Goal: Task Accomplishment & Management: Manage account settings

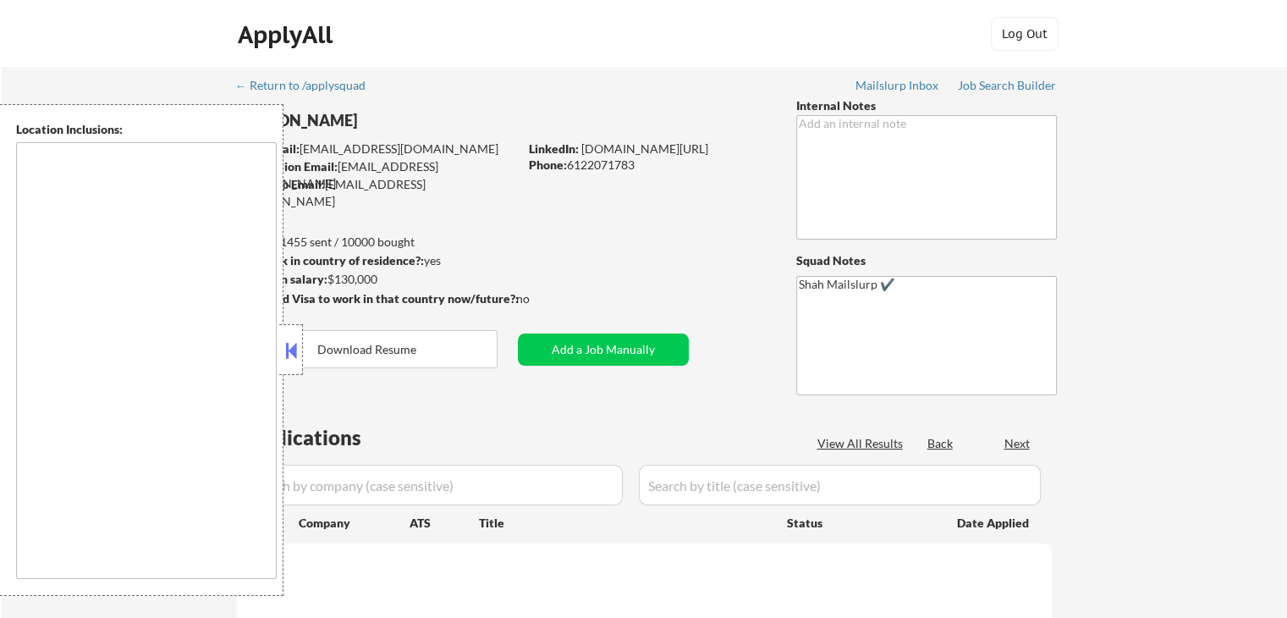
type textarea "[GEOGRAPHIC_DATA], [GEOGRAPHIC_DATA] [GEOGRAPHIC_DATA], [GEOGRAPHIC_DATA] [GEOG…"
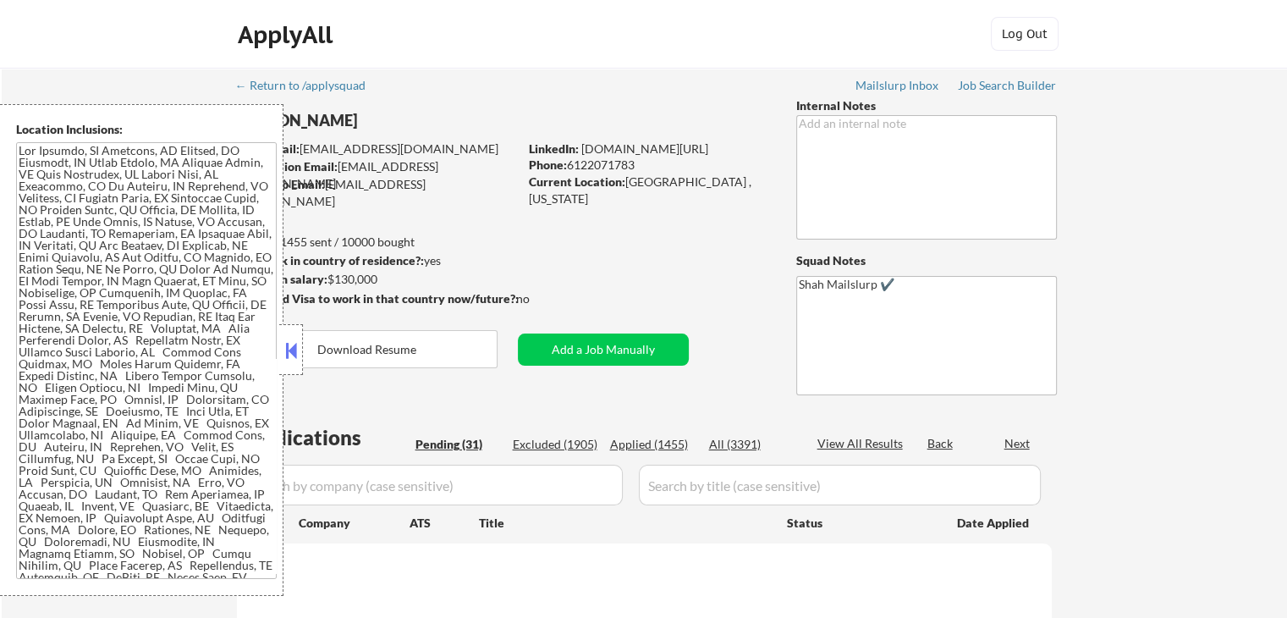
select select ""pending""
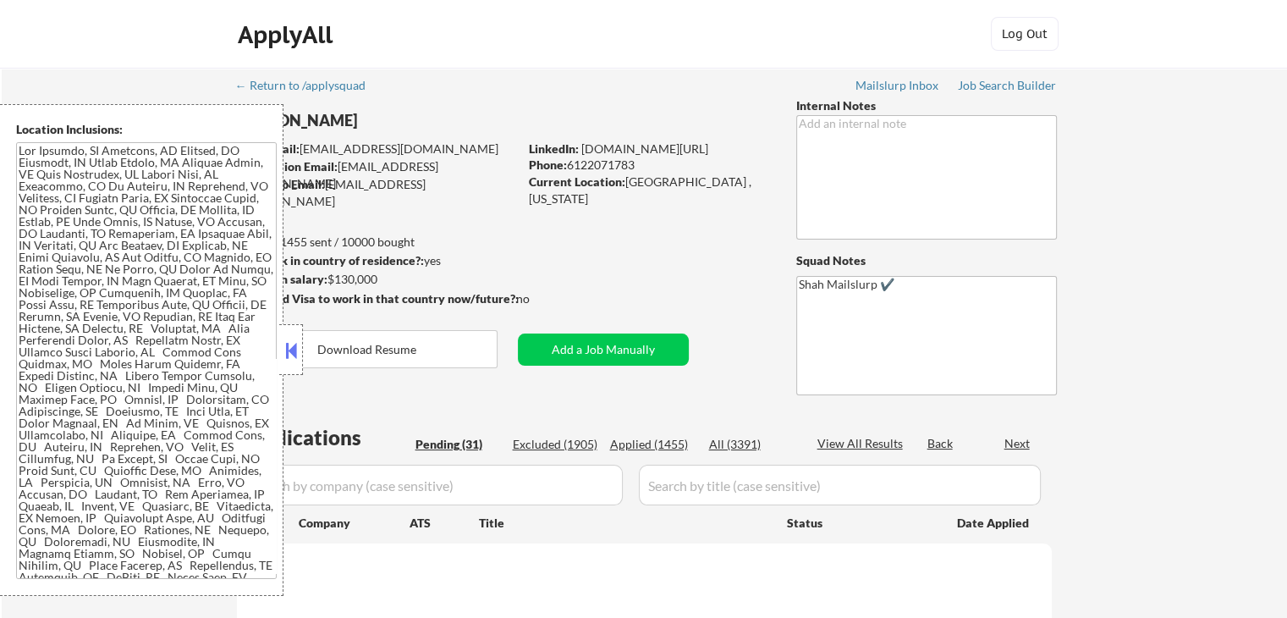
select select ""pending""
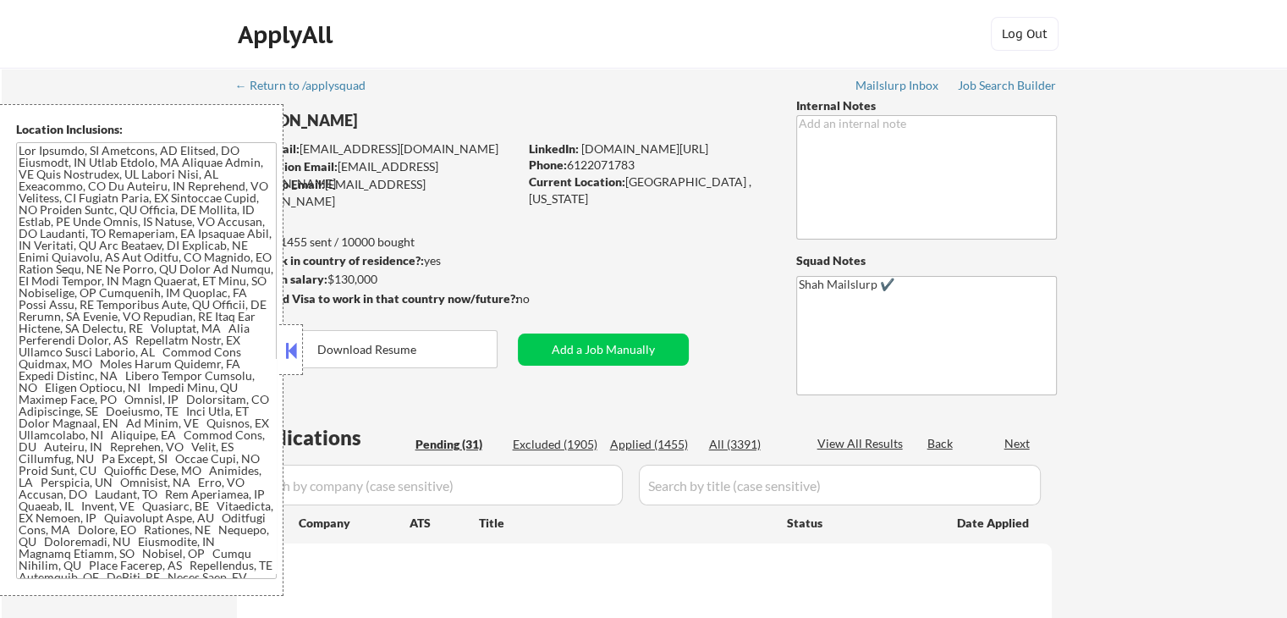
select select ""pending""
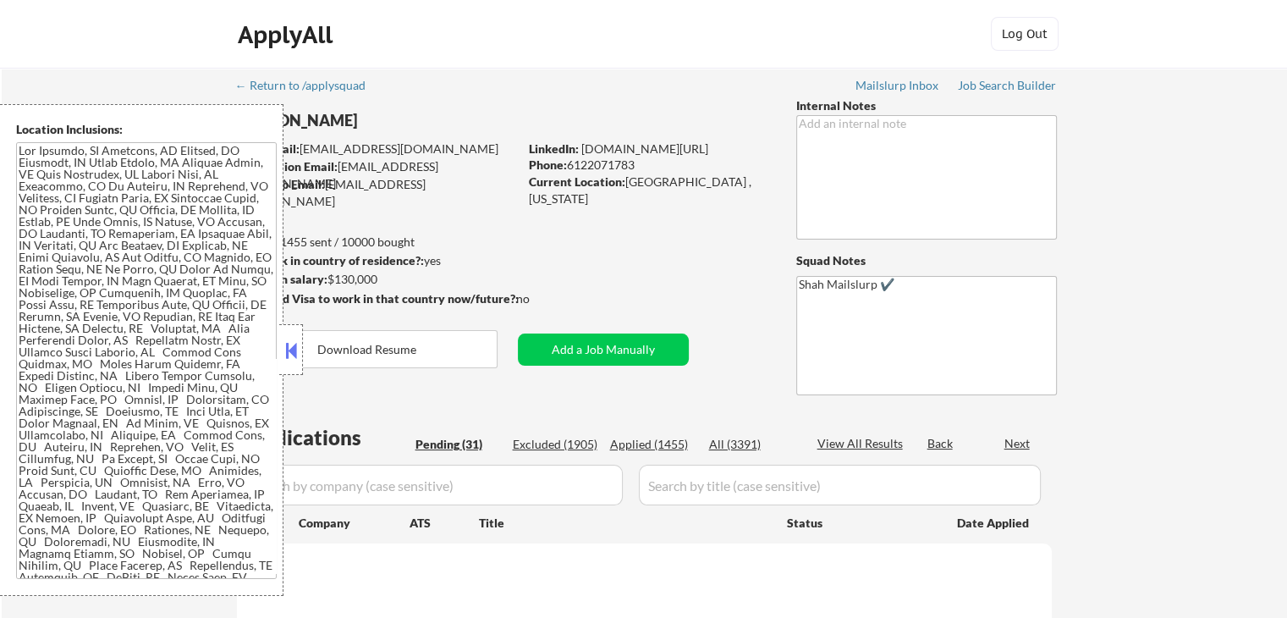
select select ""pending""
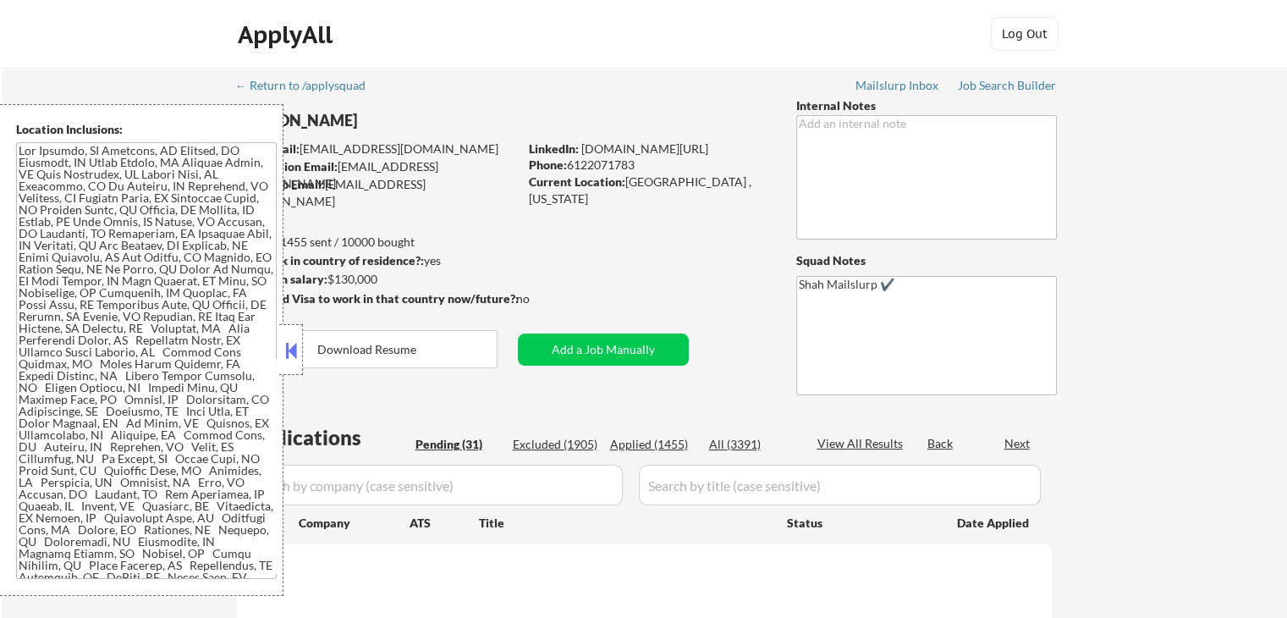
select select ""pending""
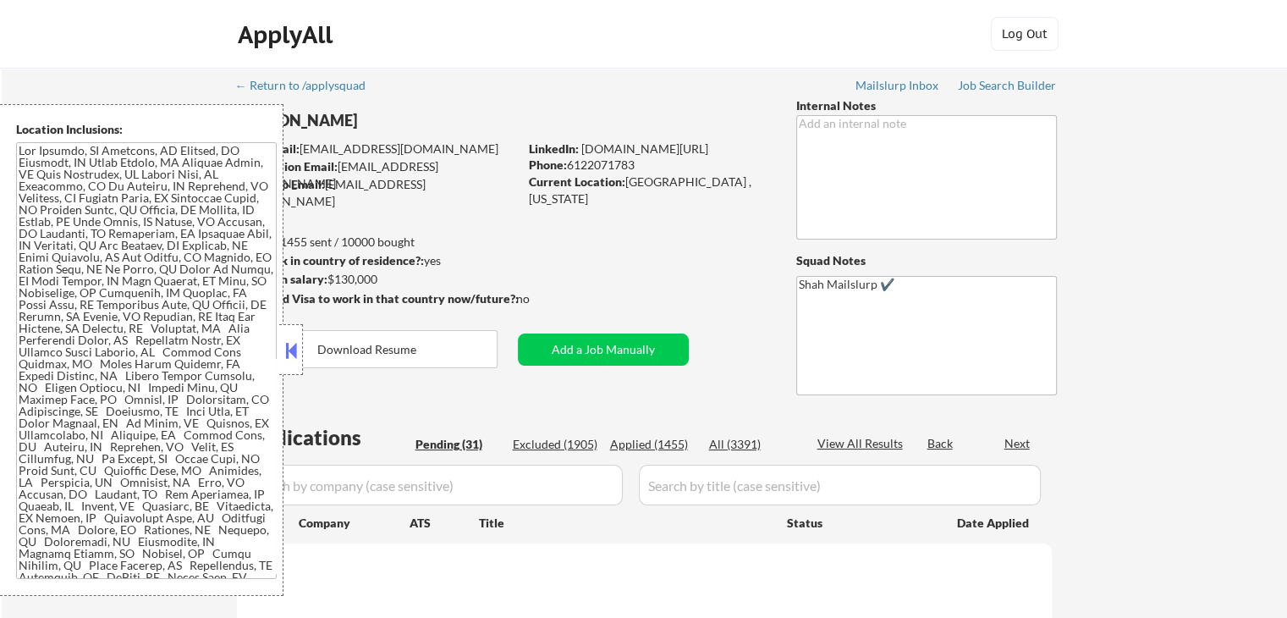
select select ""pending""
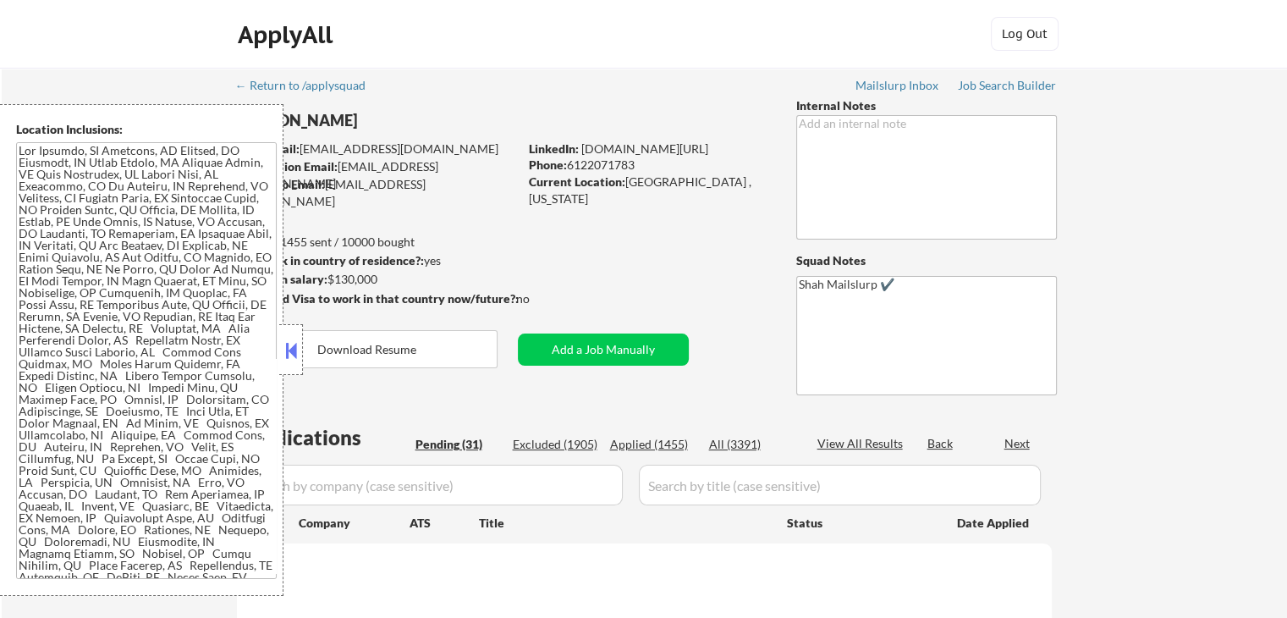
select select ""pending""
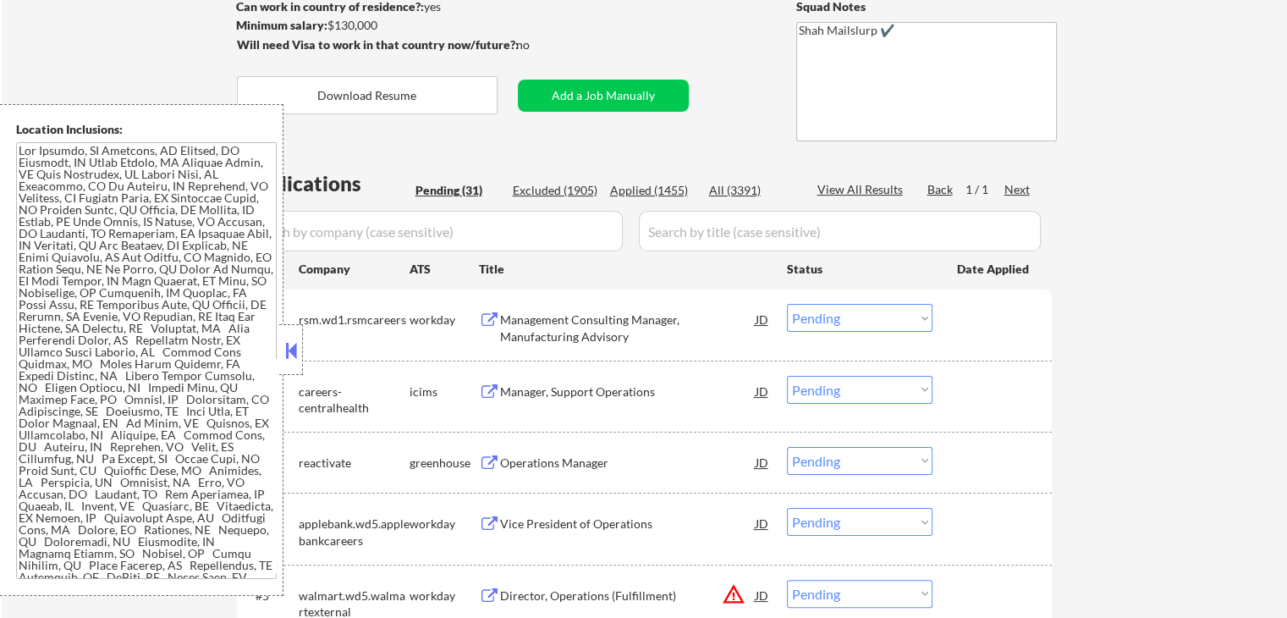
scroll to position [338, 0]
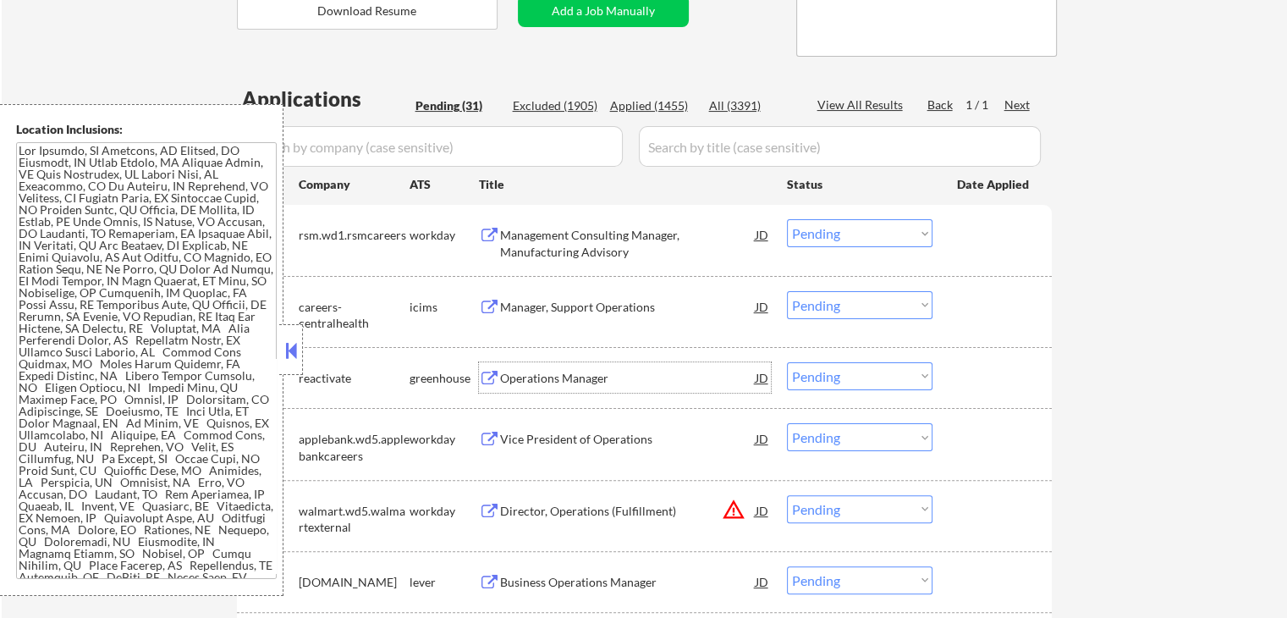
click at [522, 370] on div "Operations Manager" at bounding box center [628, 378] width 256 height 17
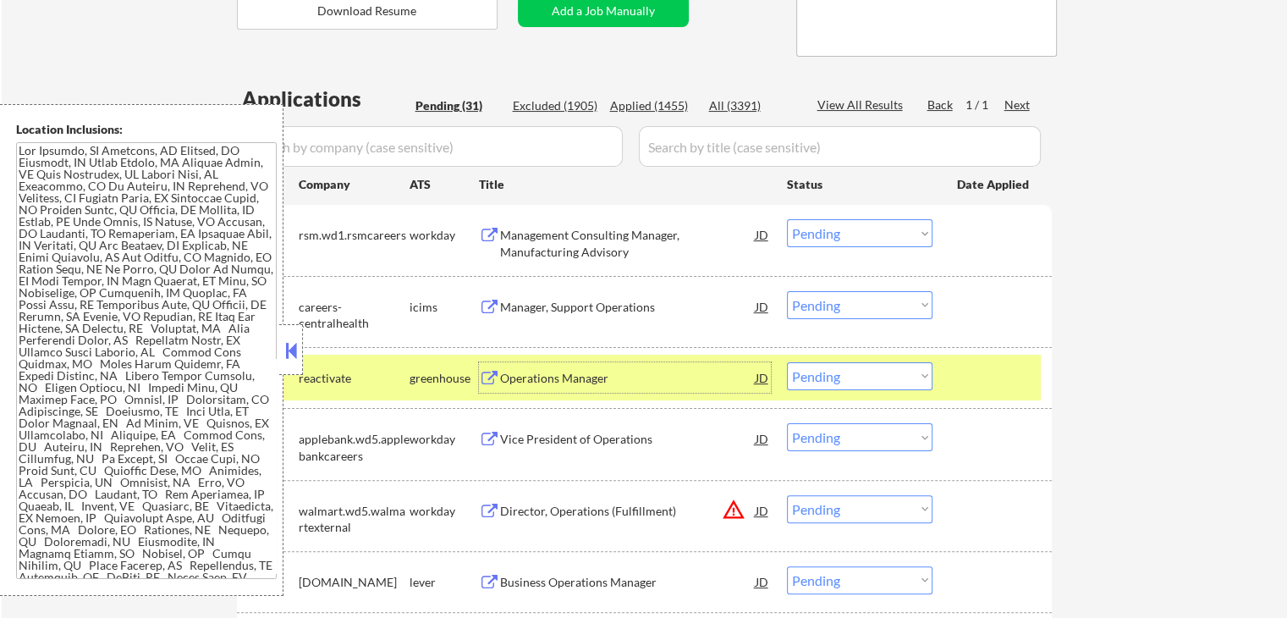
click at [540, 376] on div "Operations Manager" at bounding box center [628, 378] width 256 height 17
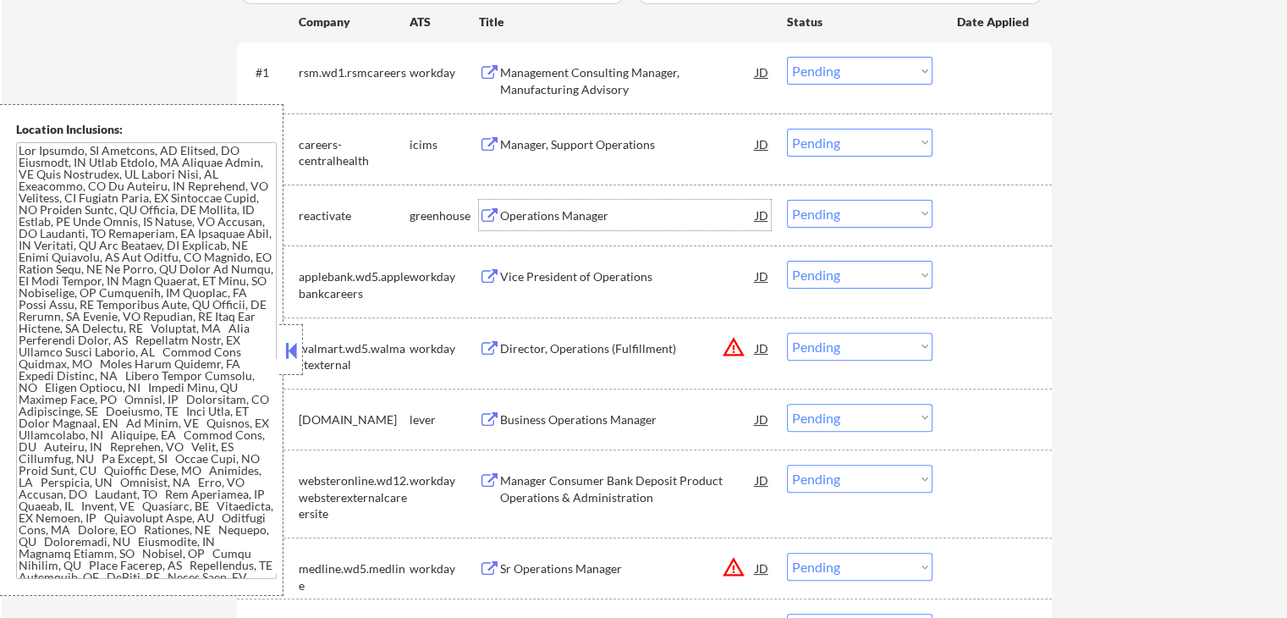
scroll to position [508, 0]
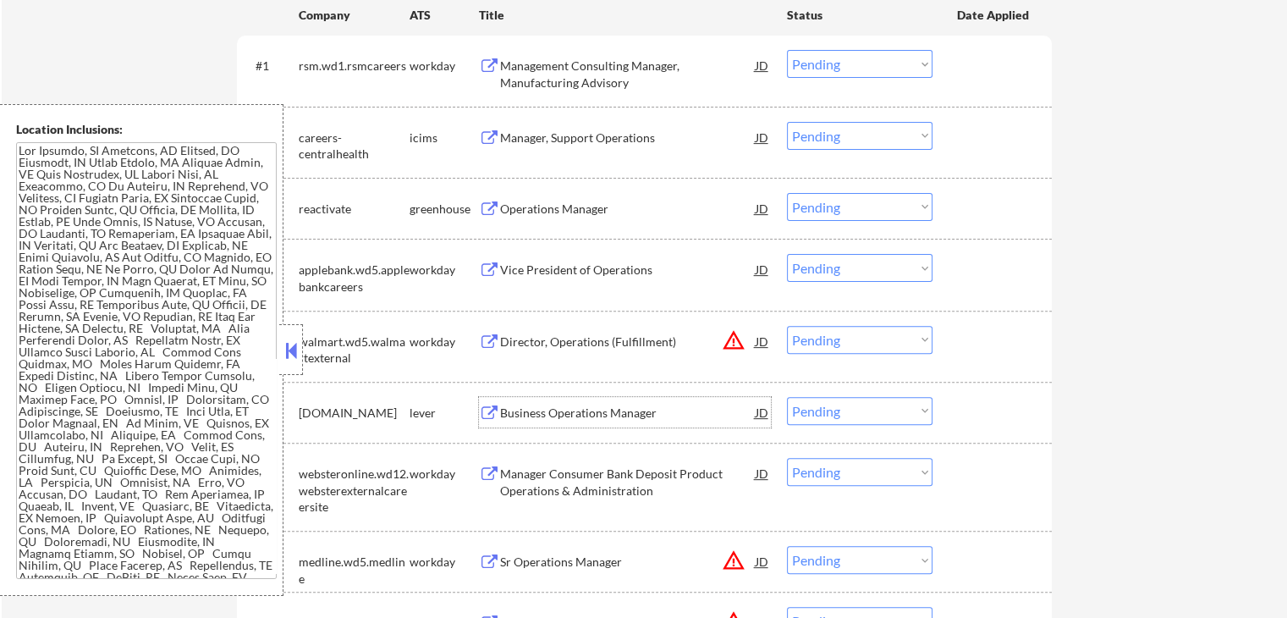
click at [538, 405] on div "Business Operations Manager" at bounding box center [628, 412] width 256 height 17
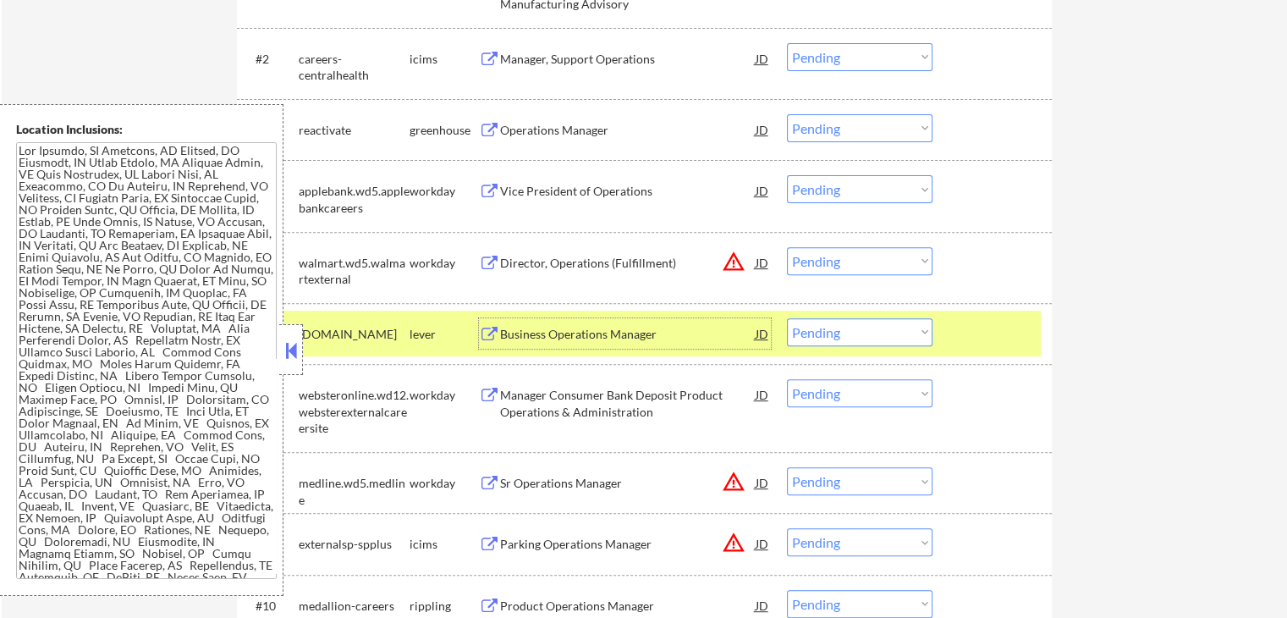
scroll to position [677, 0]
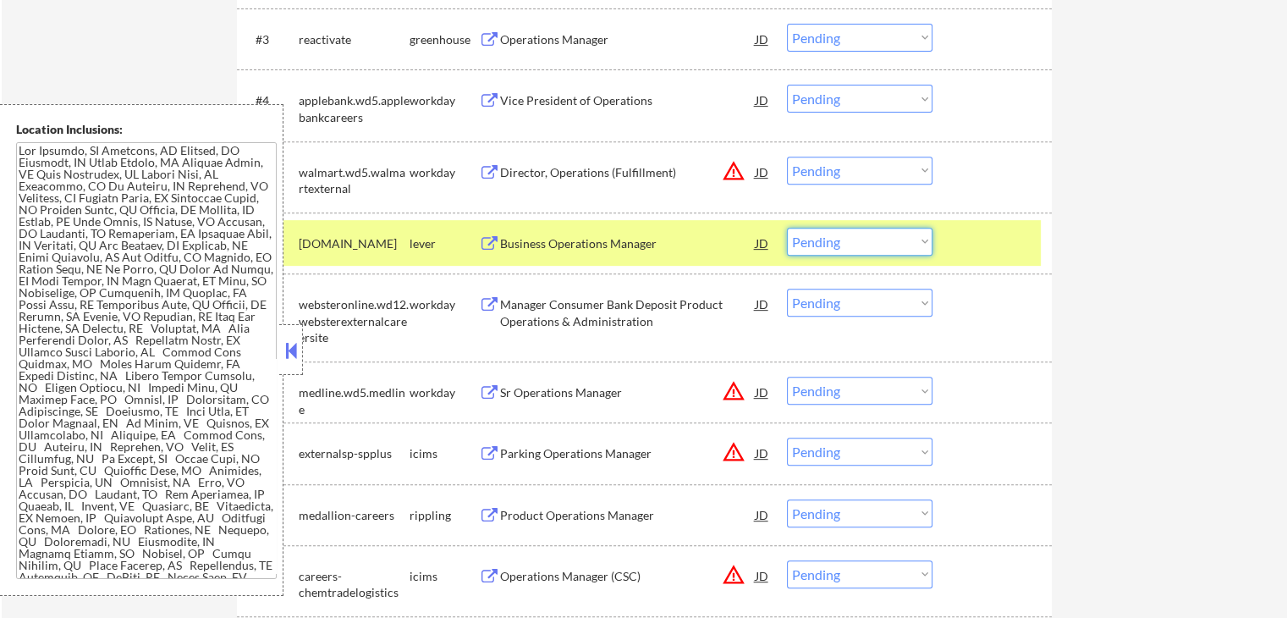
drag, startPoint x: 891, startPoint y: 241, endPoint x: 894, endPoint y: 251, distance: 10.7
click at [892, 241] on select "Choose an option... Pending Applied Excluded (Questions) Excluded (Expired) Exc…" at bounding box center [860, 242] width 146 height 28
click at [787, 228] on select "Choose an option... Pending Applied Excluded (Questions) Excluded (Expired) Exc…" at bounding box center [860, 242] width 146 height 28
select select ""pending""
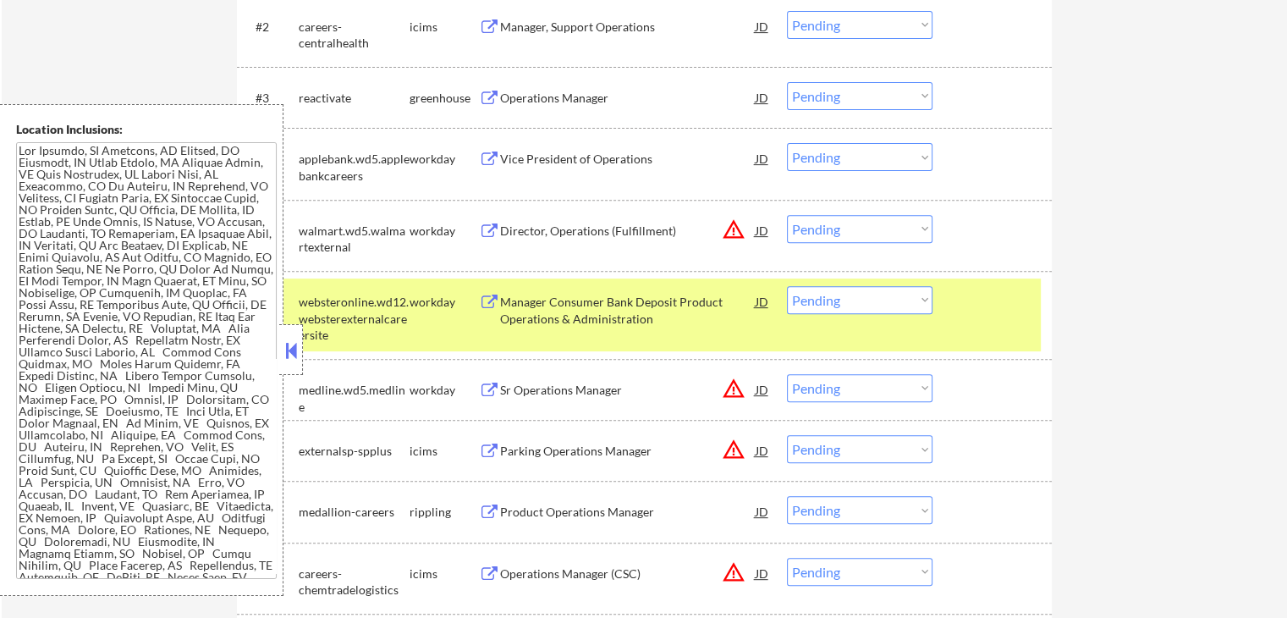
scroll to position [592, 0]
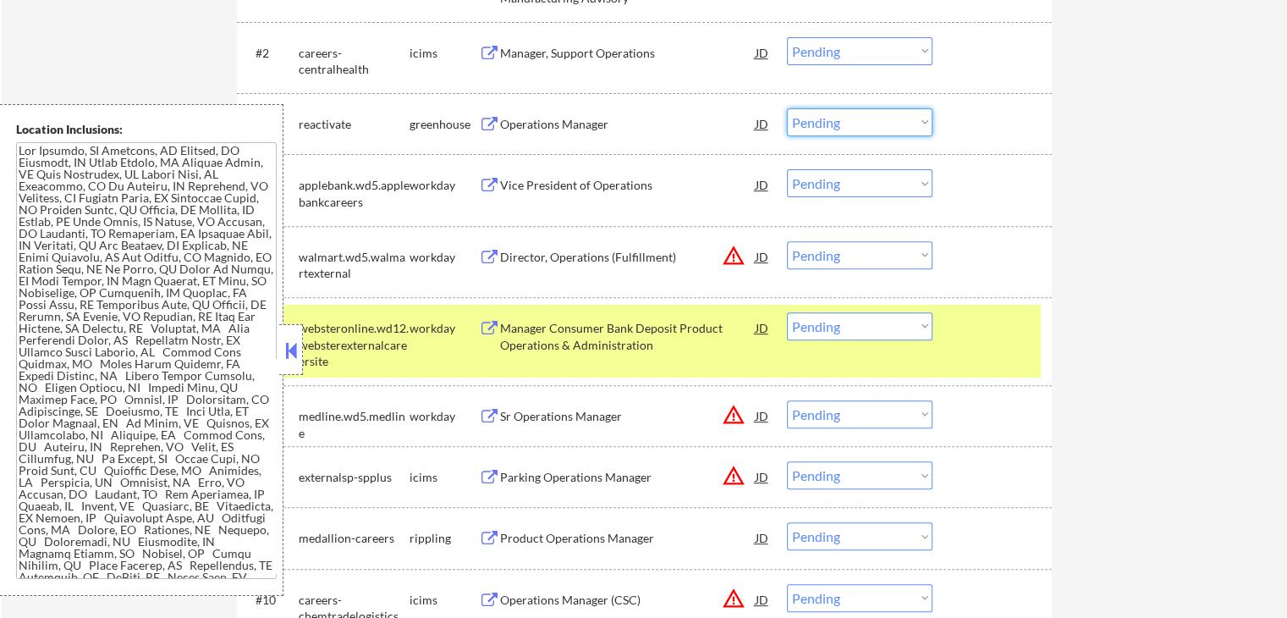
click at [852, 122] on select "Choose an option... Pending Applied Excluded (Questions) Excluded (Expired) Exc…" at bounding box center [860, 122] width 146 height 28
click at [787, 108] on select "Choose an option... Pending Applied Excluded (Questions) Excluded (Expired) Exc…" at bounding box center [860, 122] width 146 height 28
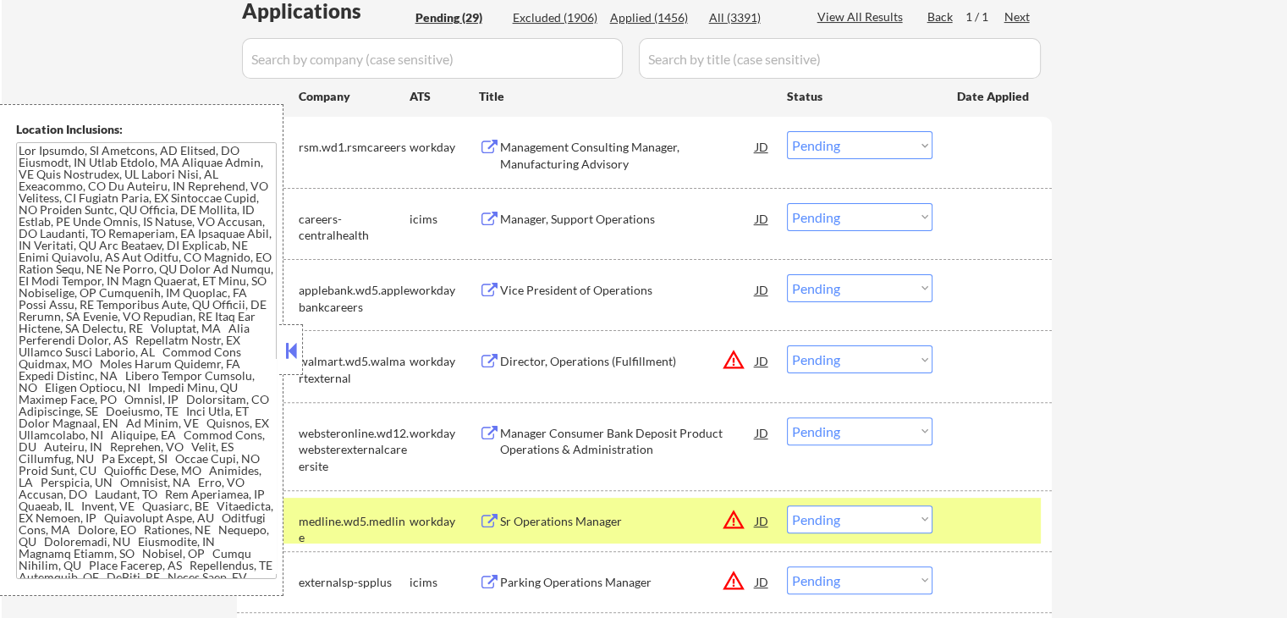
scroll to position [423, 0]
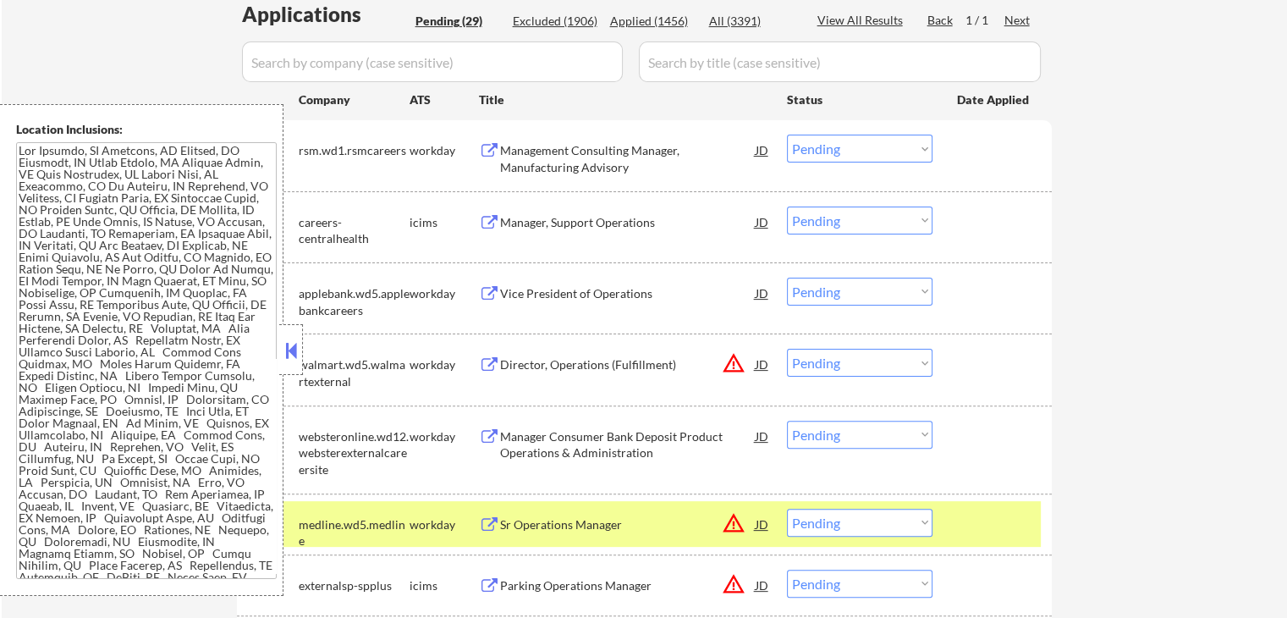
click at [569, 150] on div "Management Consulting Manager, Manufacturing Advisory" at bounding box center [628, 158] width 256 height 33
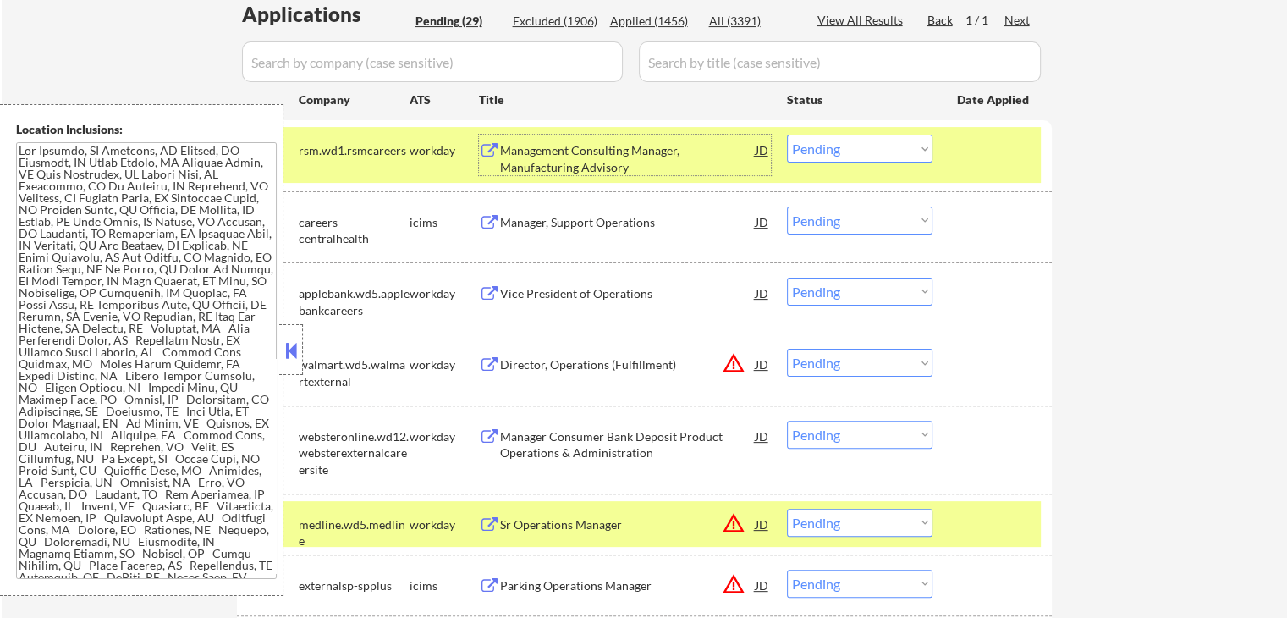
scroll to position [508, 0]
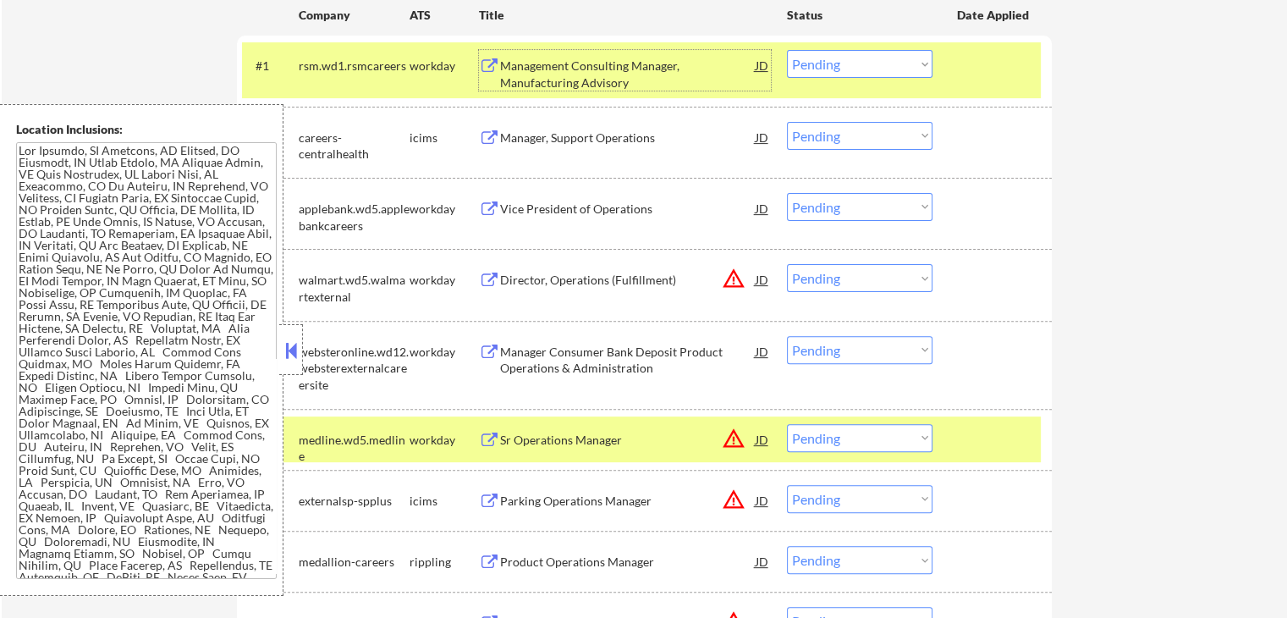
click at [508, 211] on div "Vice President of Operations" at bounding box center [628, 209] width 256 height 17
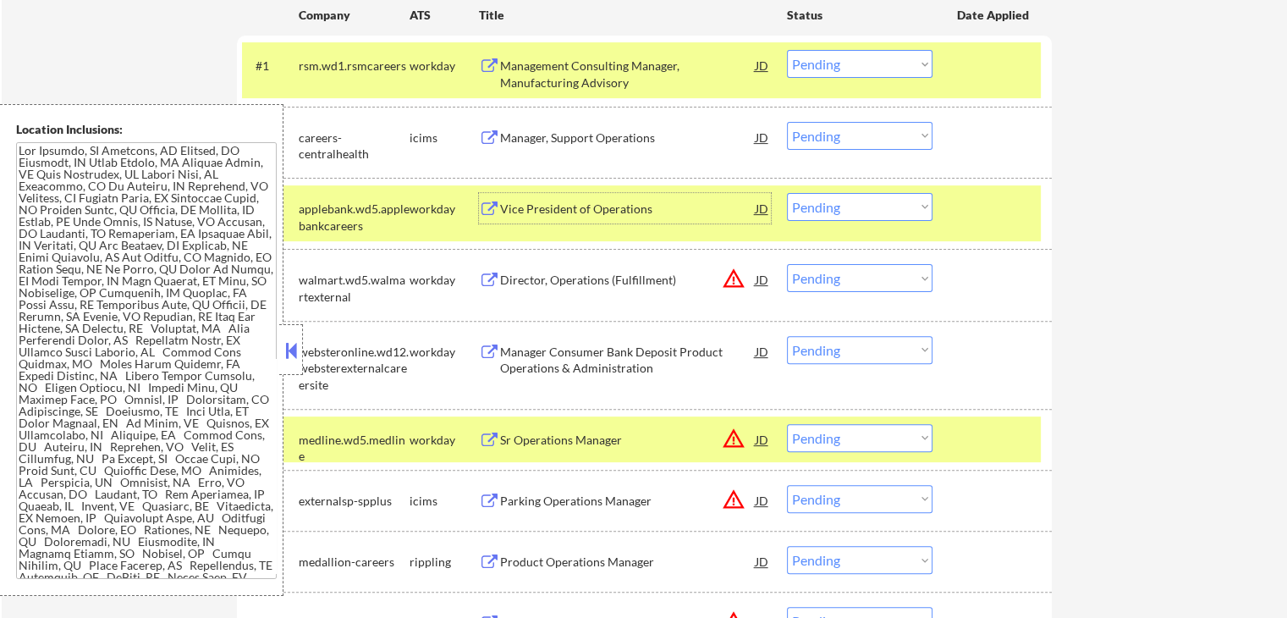
click at [836, 214] on select "Choose an option... Pending Applied Excluded (Questions) Excluded (Expired) Exc…" at bounding box center [860, 207] width 146 height 28
click at [787, 193] on select "Choose an option... Pending Applied Excluded (Questions) Excluded (Expired) Exc…" at bounding box center [860, 207] width 146 height 28
select select ""pending""
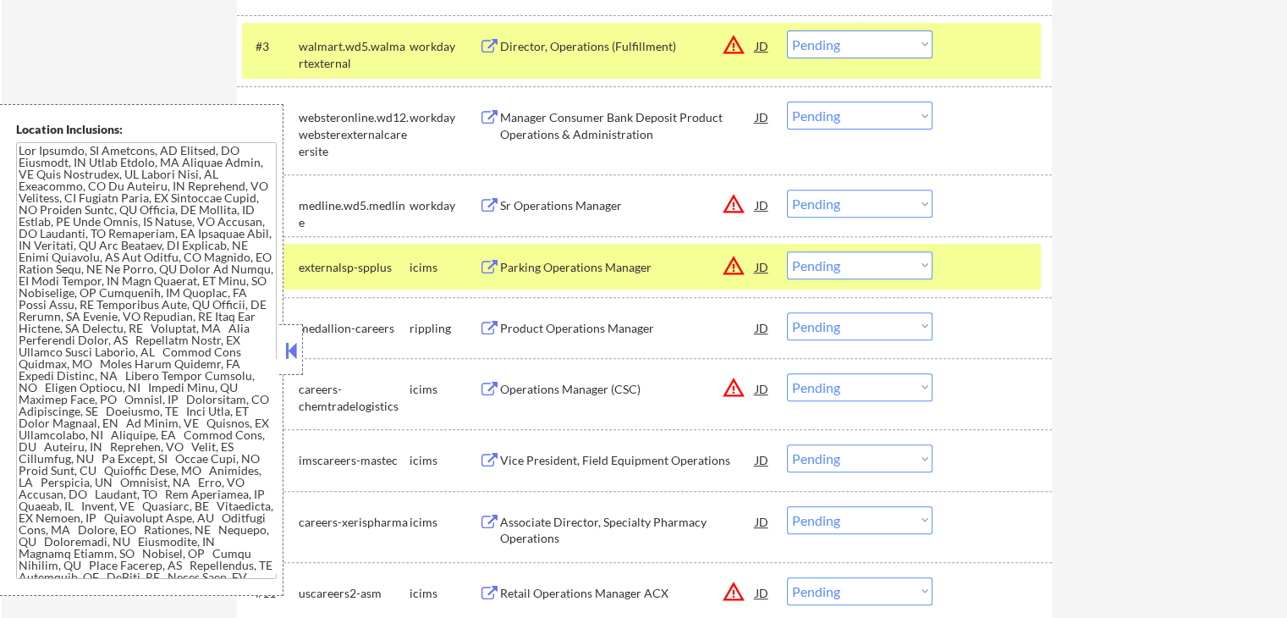
scroll to position [761, 0]
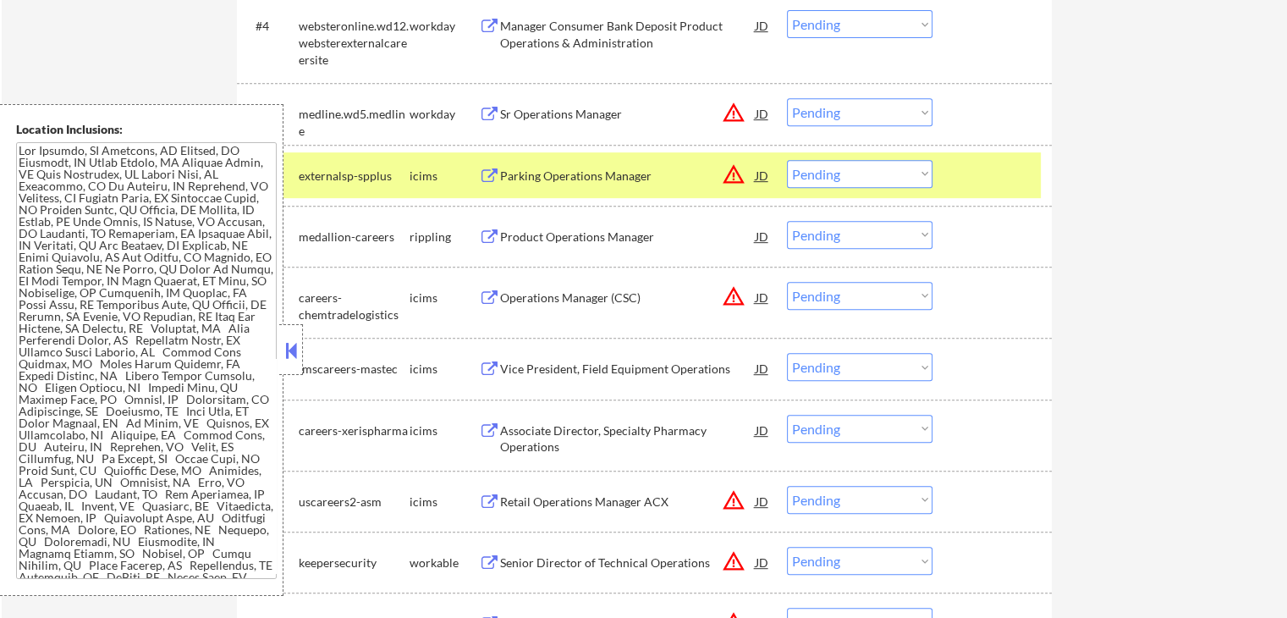
click at [535, 247] on div "Product Operations Manager" at bounding box center [628, 236] width 256 height 30
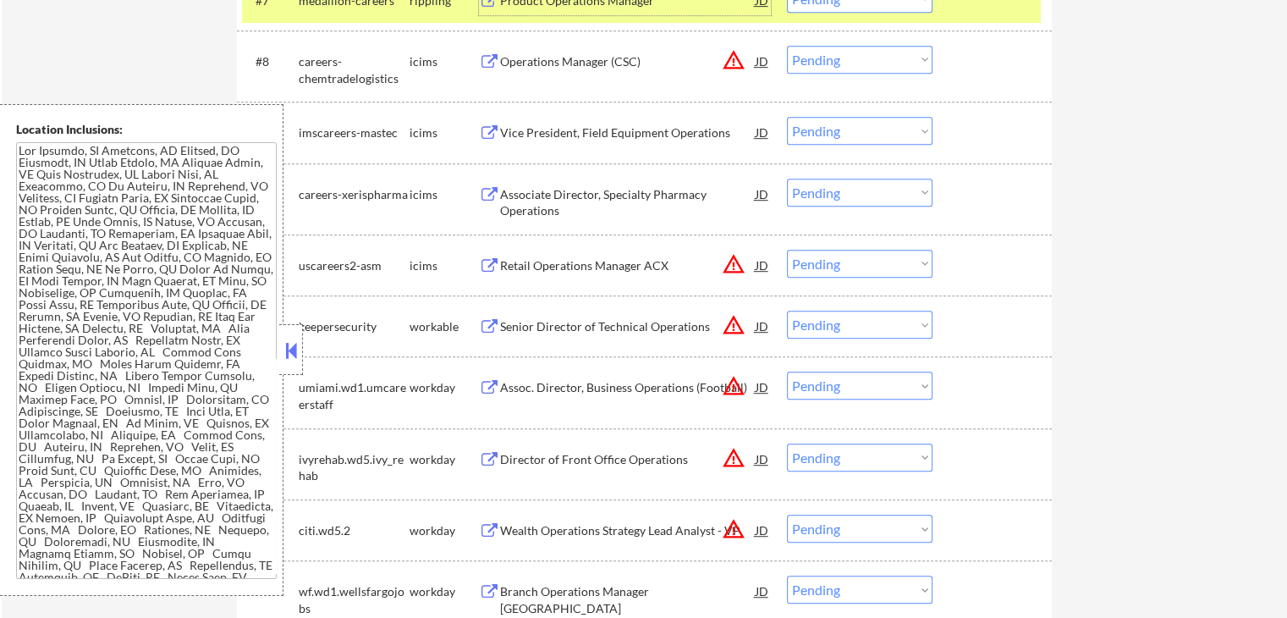
scroll to position [1100, 0]
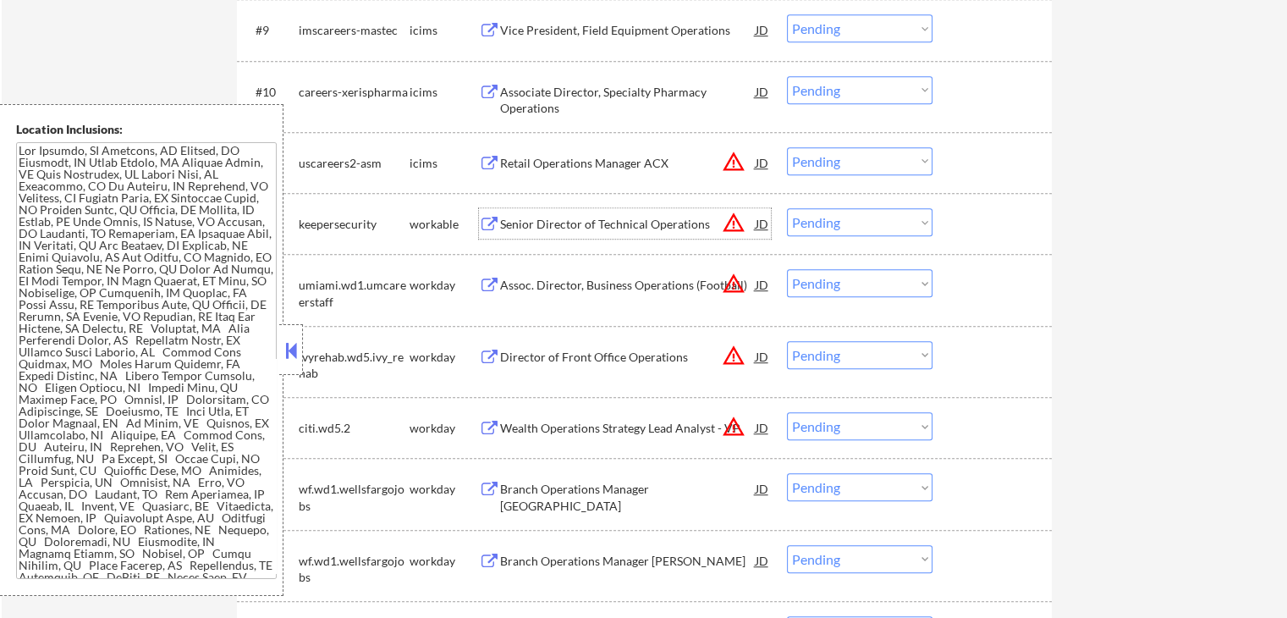
click at [532, 217] on div "Senior Director of Technical Operations" at bounding box center [628, 224] width 256 height 17
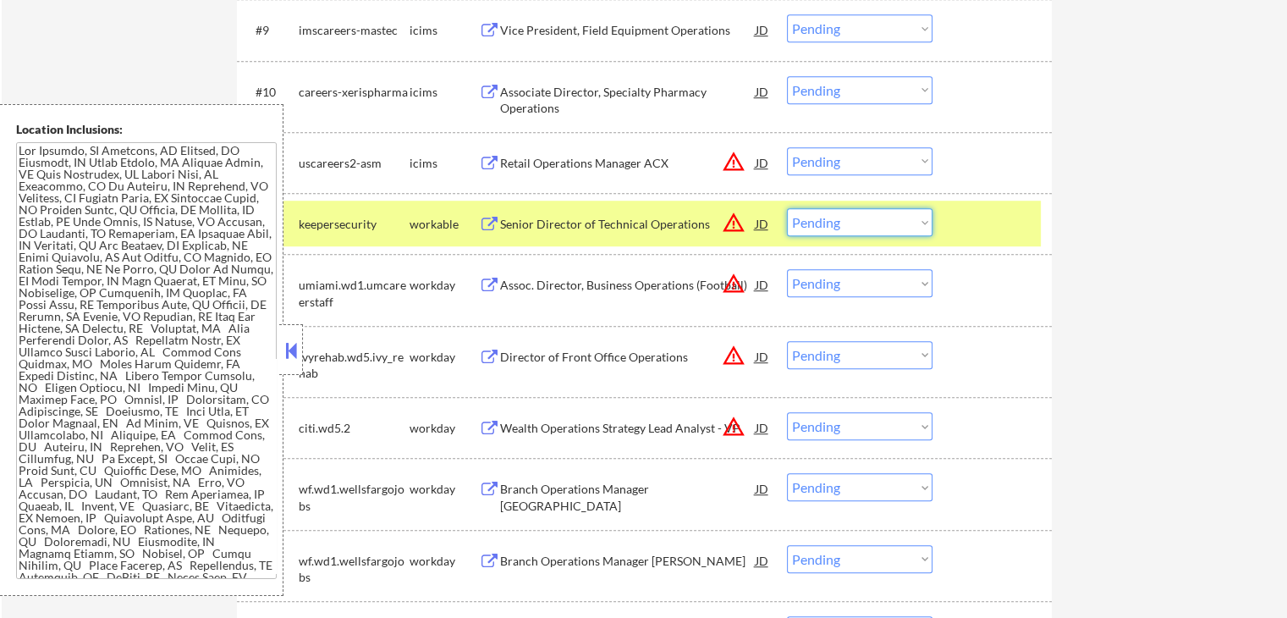
click at [846, 229] on select "Choose an option... Pending Applied Excluded (Questions) Excluded (Expired) Exc…" at bounding box center [860, 222] width 146 height 28
click at [787, 208] on select "Choose an option... Pending Applied Excluded (Questions) Excluded (Expired) Exc…" at bounding box center [860, 222] width 146 height 28
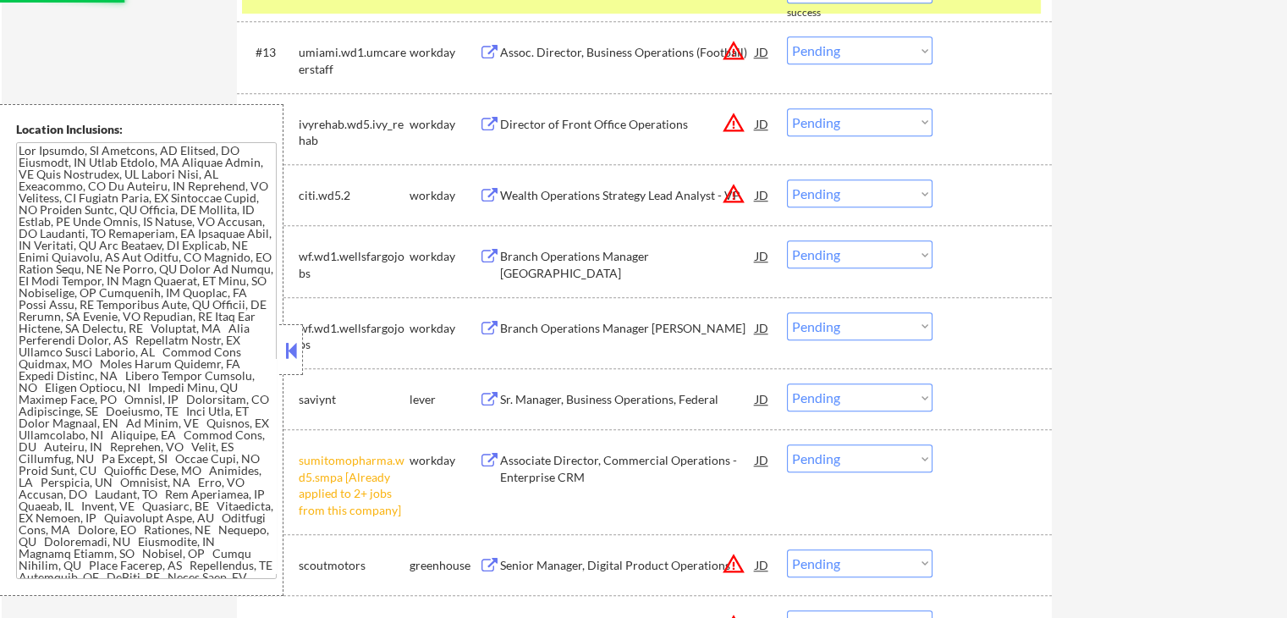
select select ""pending""
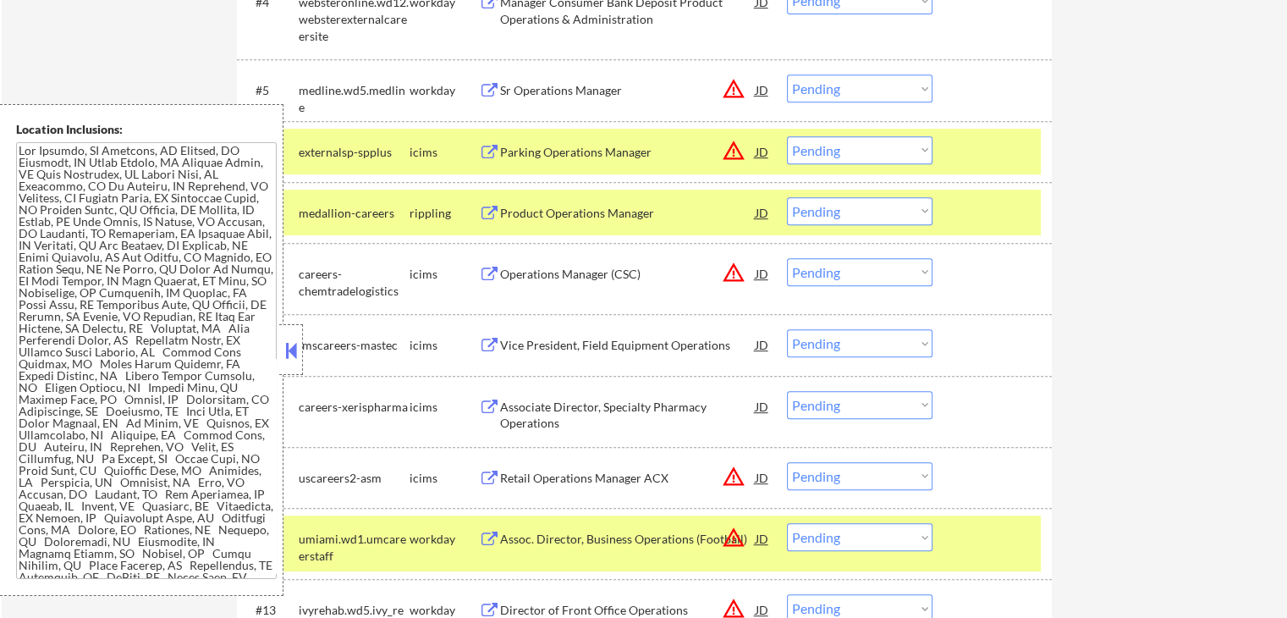
scroll to position [761, 0]
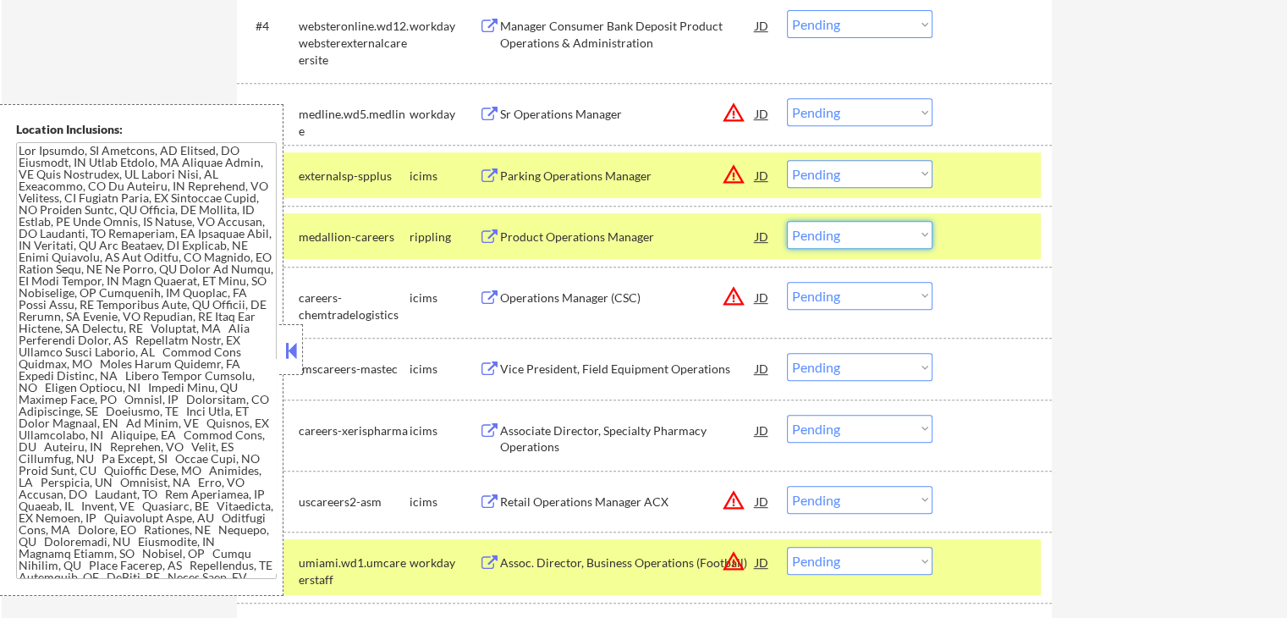
click at [863, 238] on select "Choose an option... Pending Applied Excluded (Questions) Excluded (Expired) Exc…" at bounding box center [860, 235] width 146 height 28
click at [787, 221] on select "Choose an option... Pending Applied Excluded (Questions) Excluded (Expired) Exc…" at bounding box center [860, 235] width 146 height 28
select select ""pending""
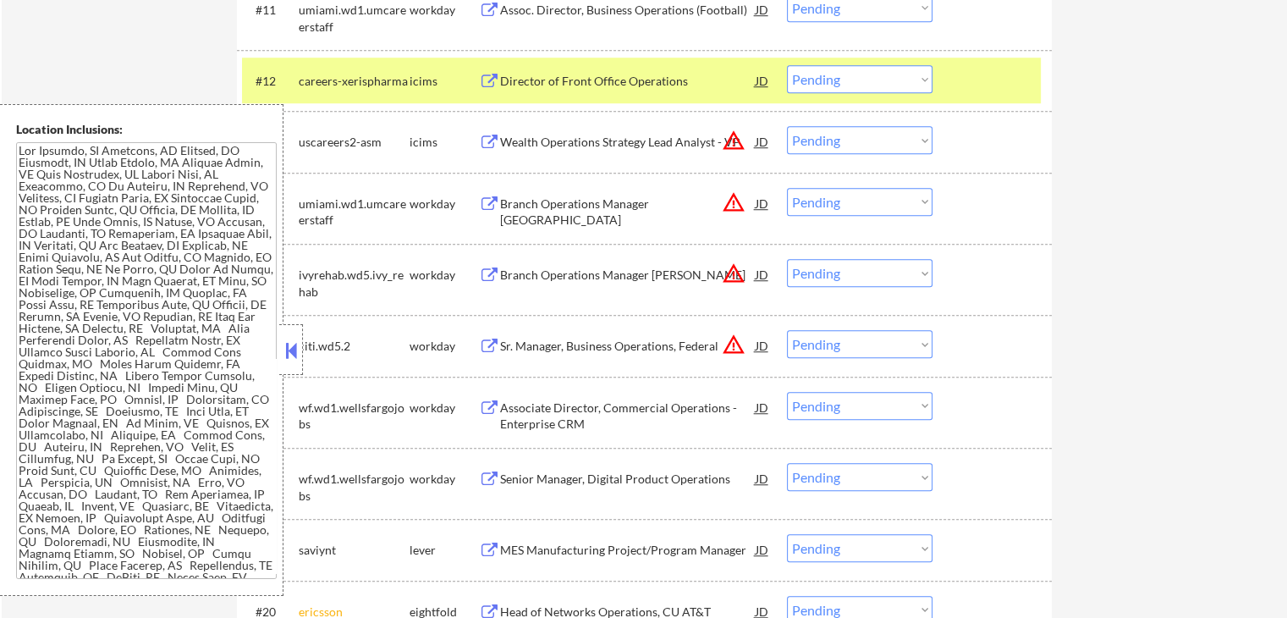
scroll to position [1269, 0]
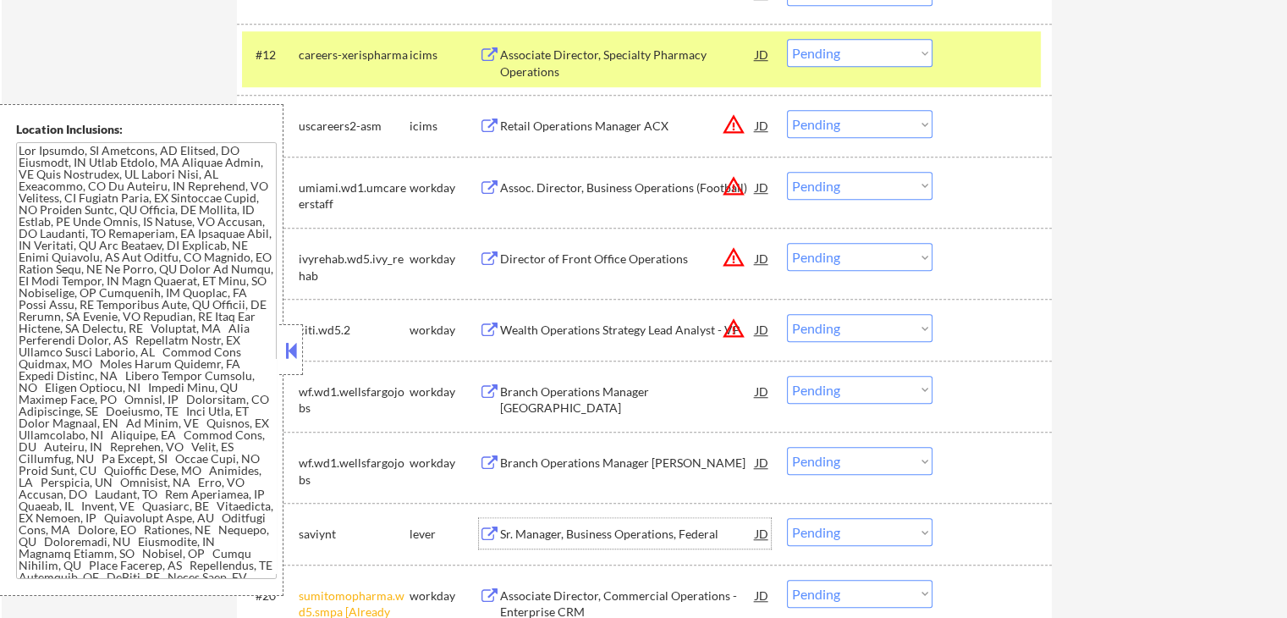
click at [504, 534] on div "Sr. Manager, Business Operations, Federal" at bounding box center [628, 533] width 256 height 17
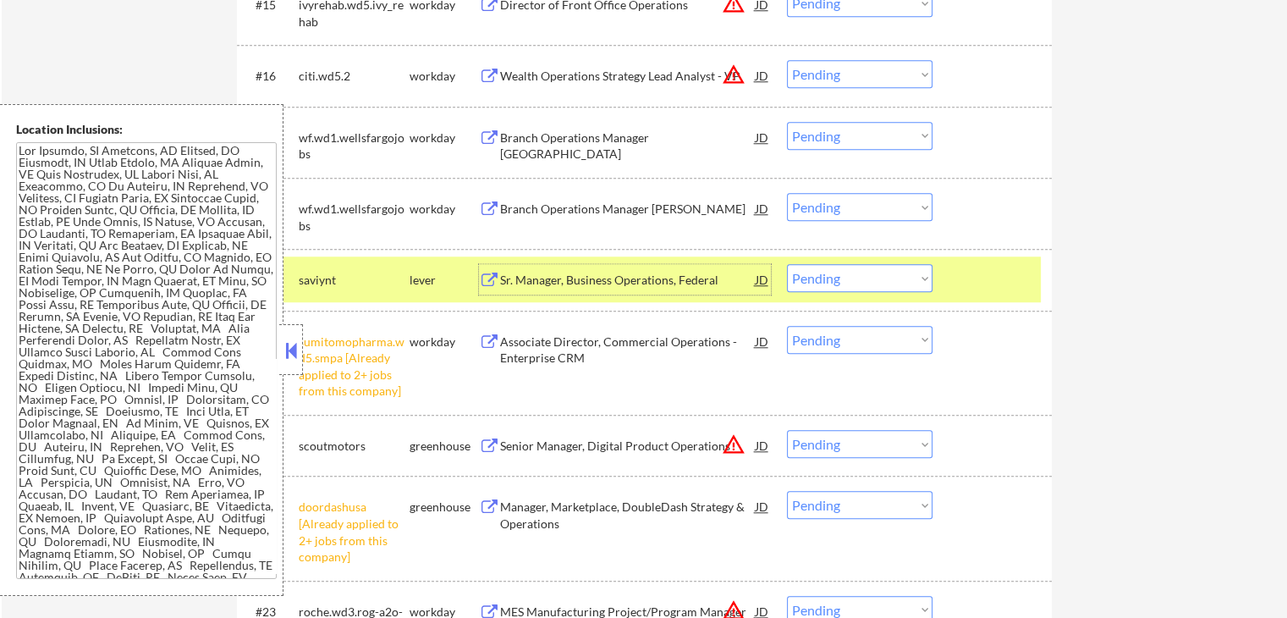
scroll to position [1692, 0]
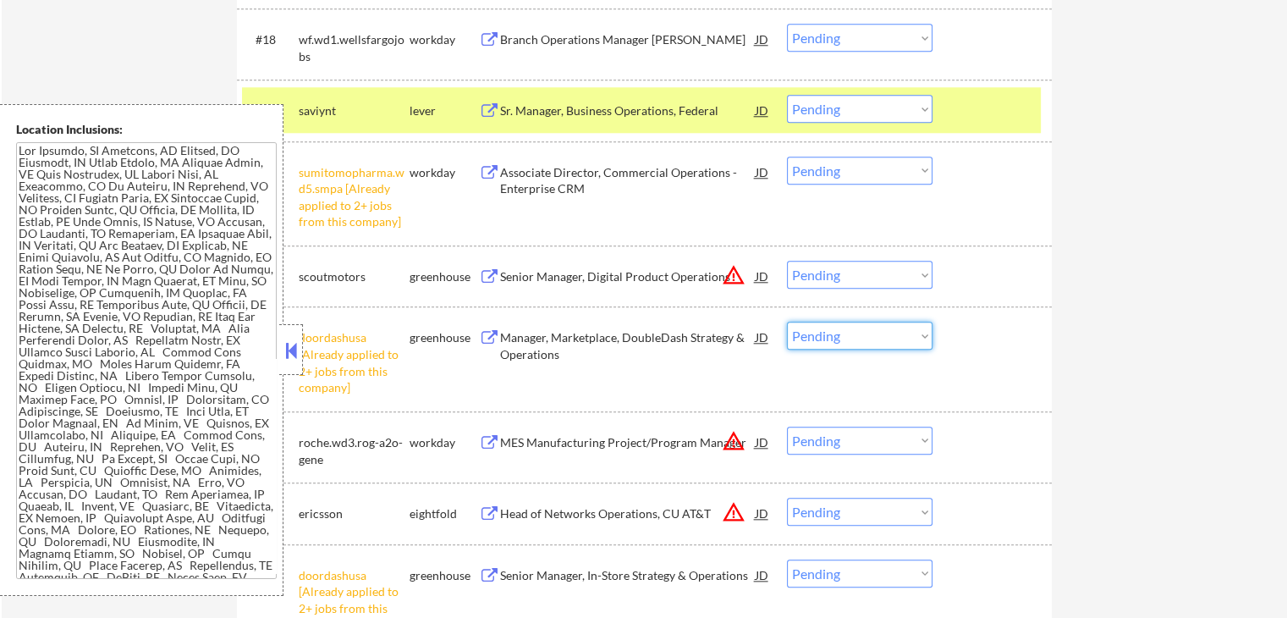
click at [840, 351] on div "#22 doordashusa [Already applied to 2+ jobs from this company] greenhouse Manag…" at bounding box center [641, 358] width 799 height 89
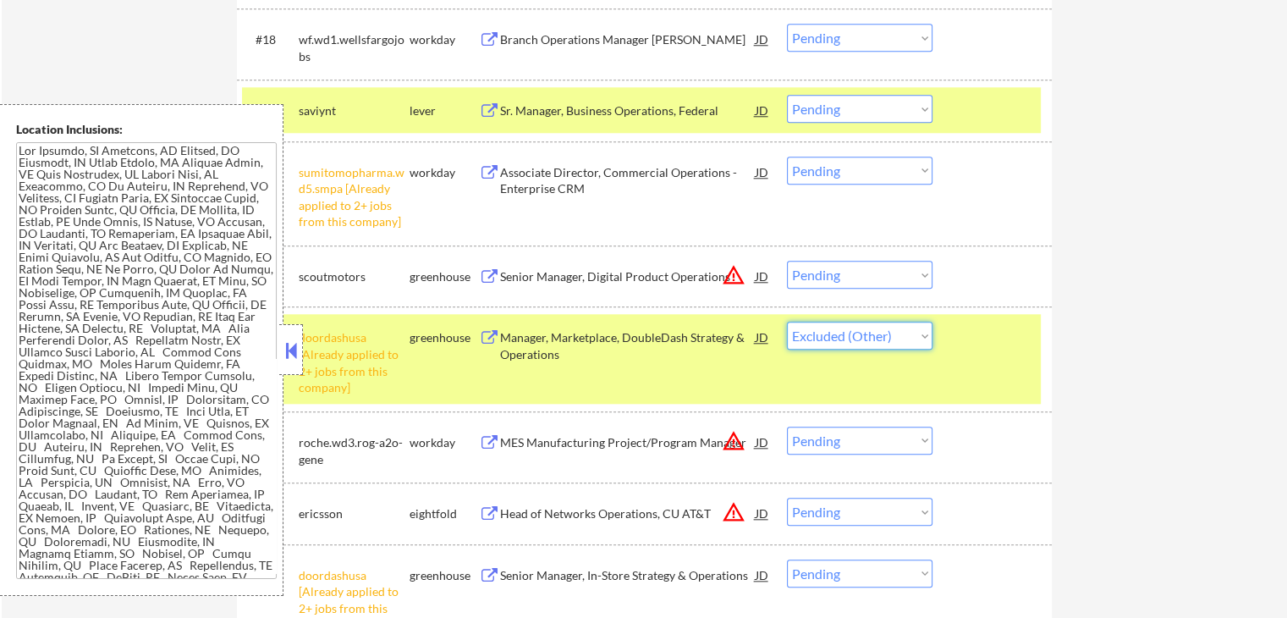
click at [787, 322] on select "Choose an option... Pending Applied Excluded (Questions) Excluded (Expired) Exc…" at bounding box center [860, 336] width 146 height 28
click at [838, 177] on select "Choose an option... Pending Applied Excluded (Questions) Excluded (Expired) Exc…" at bounding box center [860, 171] width 146 height 28
select select ""pending""
click at [787, 157] on select "Choose an option... Pending Applied Excluded (Questions) Excluded (Expired) Exc…" at bounding box center [860, 171] width 146 height 28
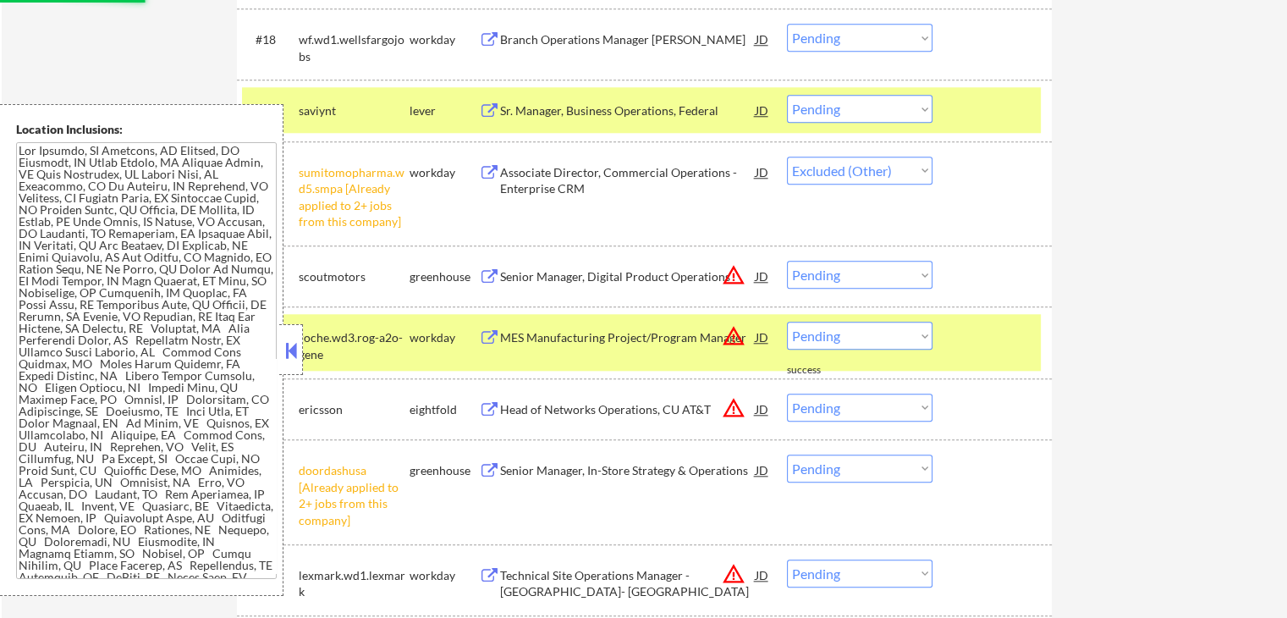
select select ""pending""
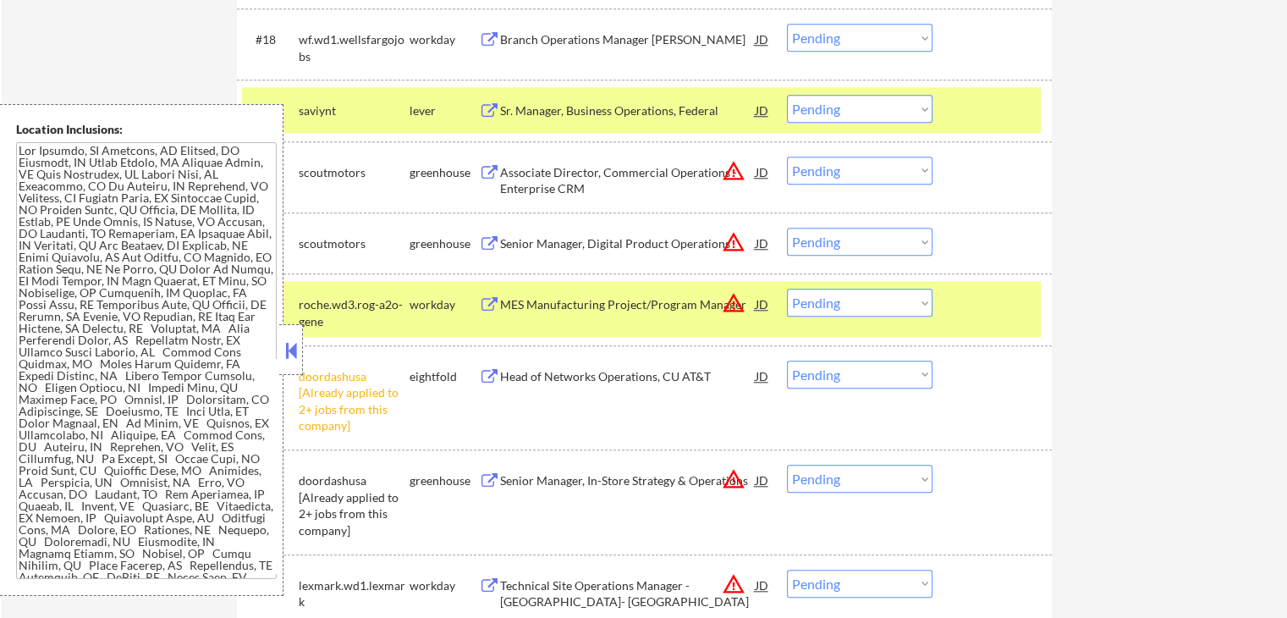
select select ""PLACEHOLDER_1427118222253""
select select ""pending""
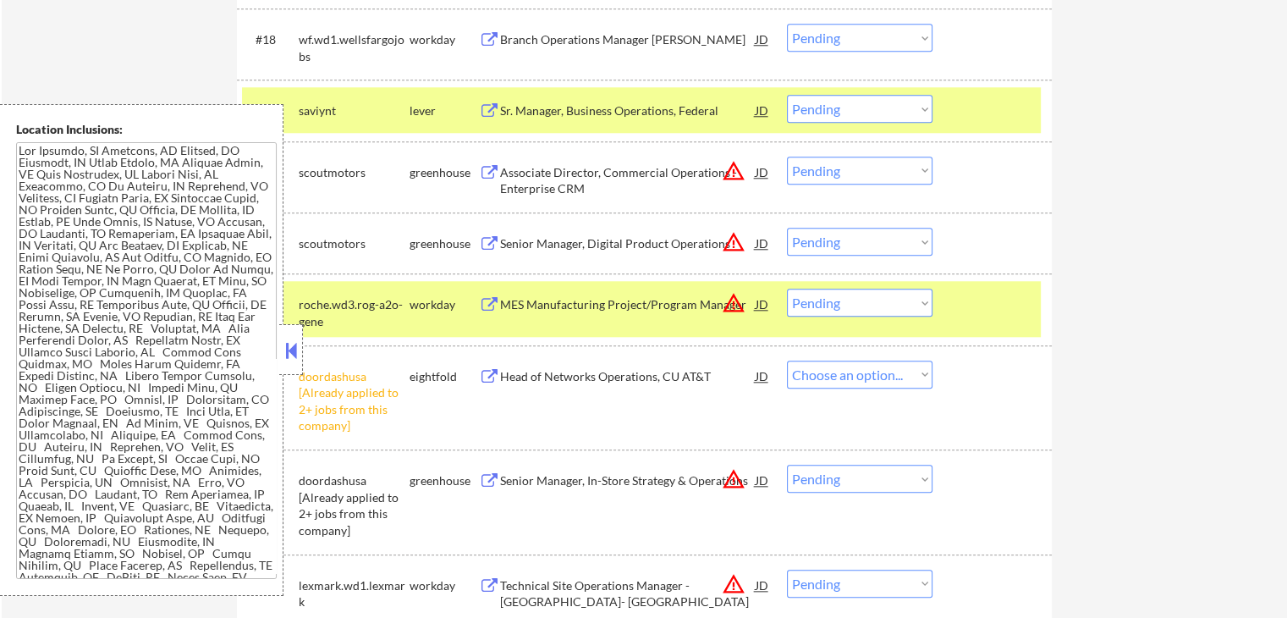
select select ""pending""
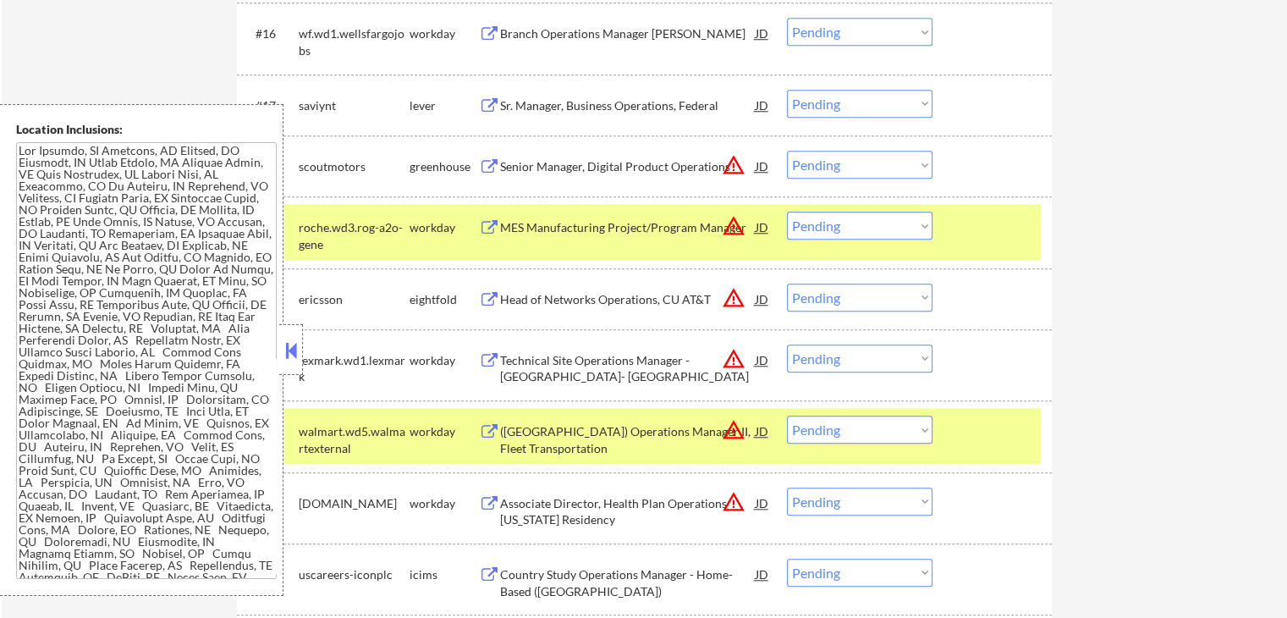
scroll to position [1523, 0]
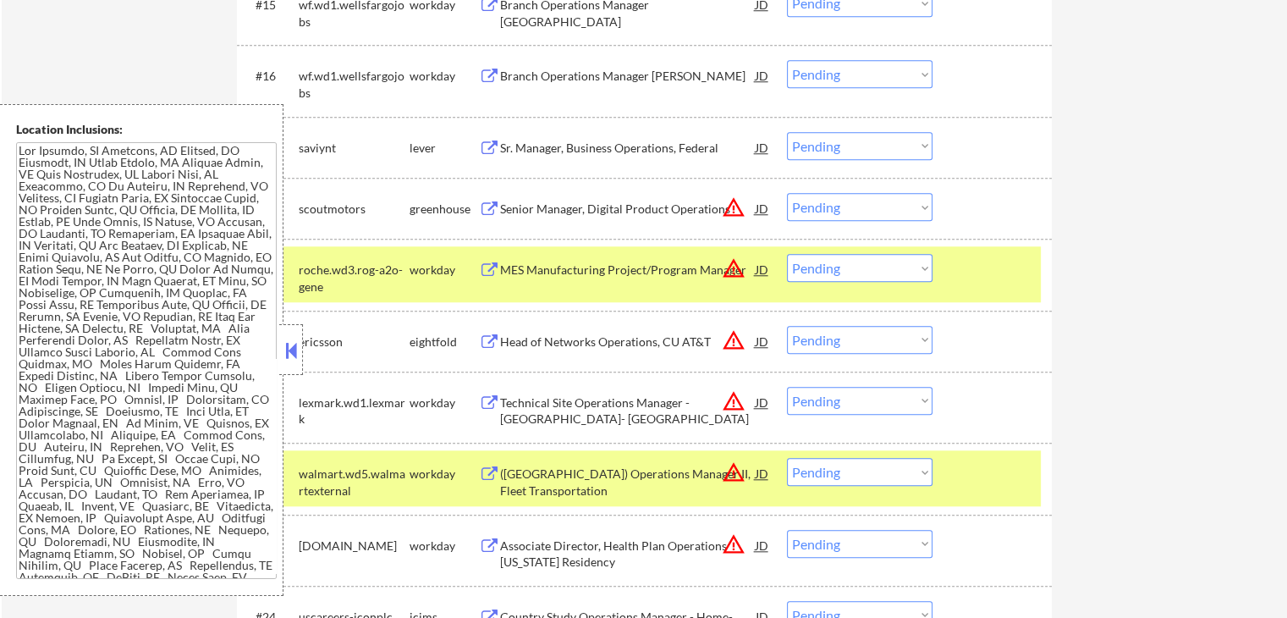
click at [841, 151] on select "Choose an option... Pending Applied Excluded (Questions) Excluded (Expired) Exc…" at bounding box center [860, 146] width 146 height 28
click at [787, 132] on select "Choose an option... Pending Applied Excluded (Questions) Excluded (Expired) Exc…" at bounding box center [860, 146] width 146 height 28
click at [605, 201] on div "Senior Manager, Digital Product Operations" at bounding box center [628, 209] width 256 height 17
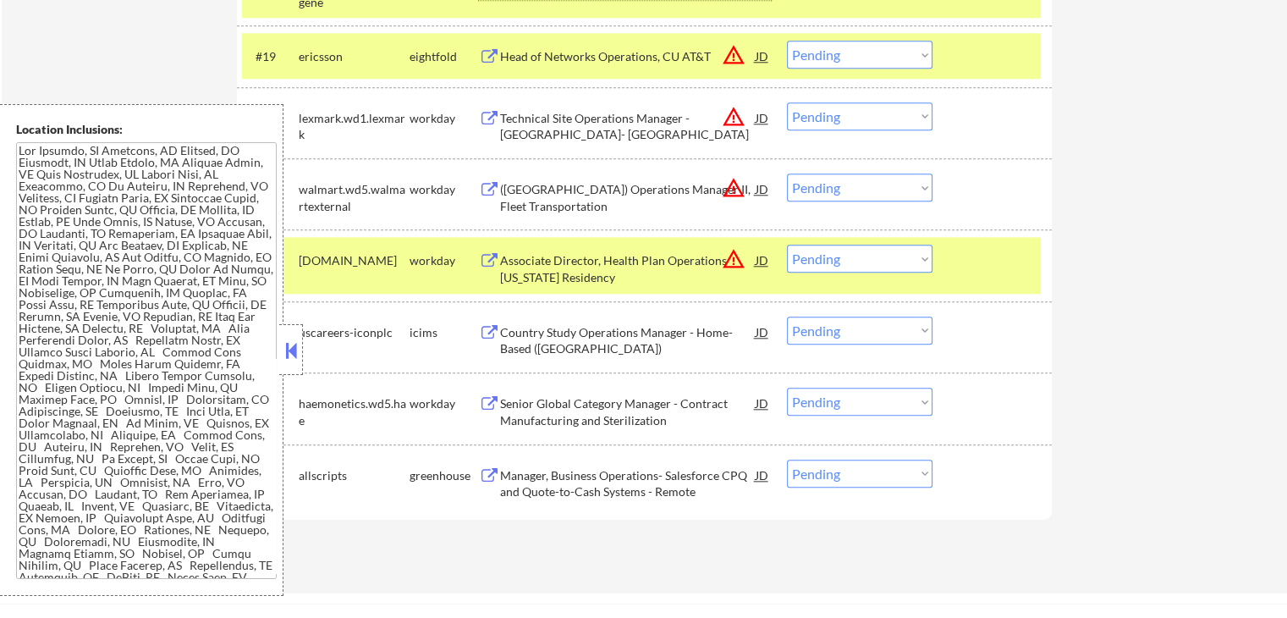
scroll to position [1777, 0]
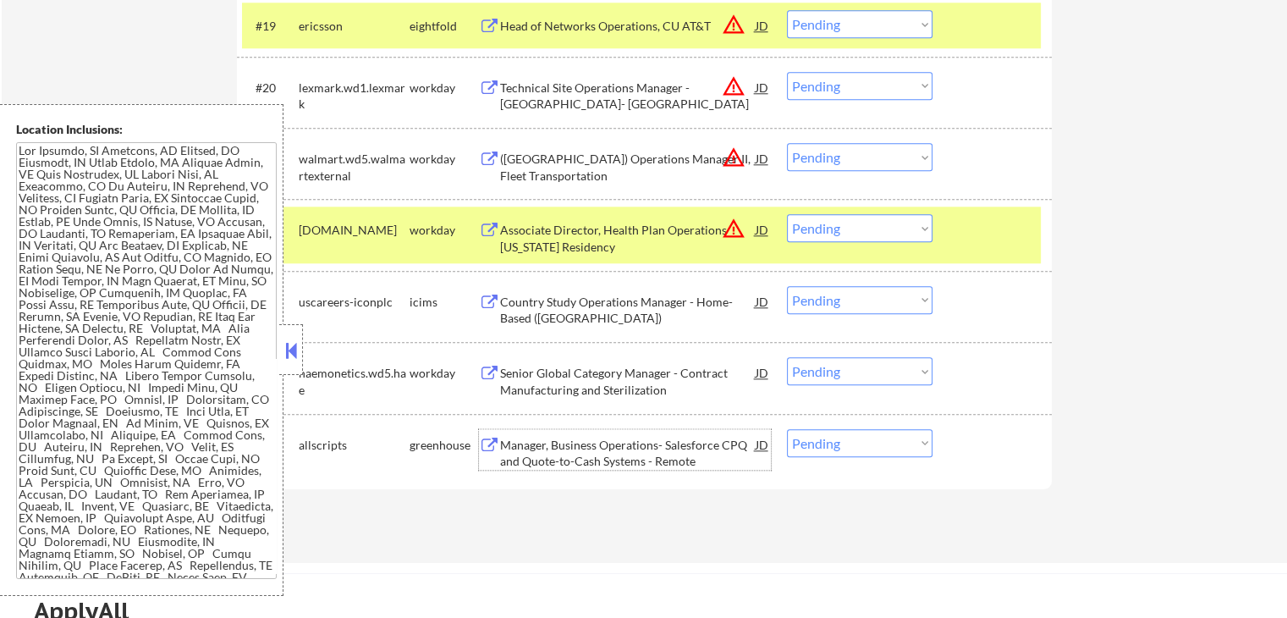
click at [544, 442] on div "Manager, Business Operations- Salesforce CPQ and Quote-to-Cash Systems - Remote" at bounding box center [628, 453] width 256 height 33
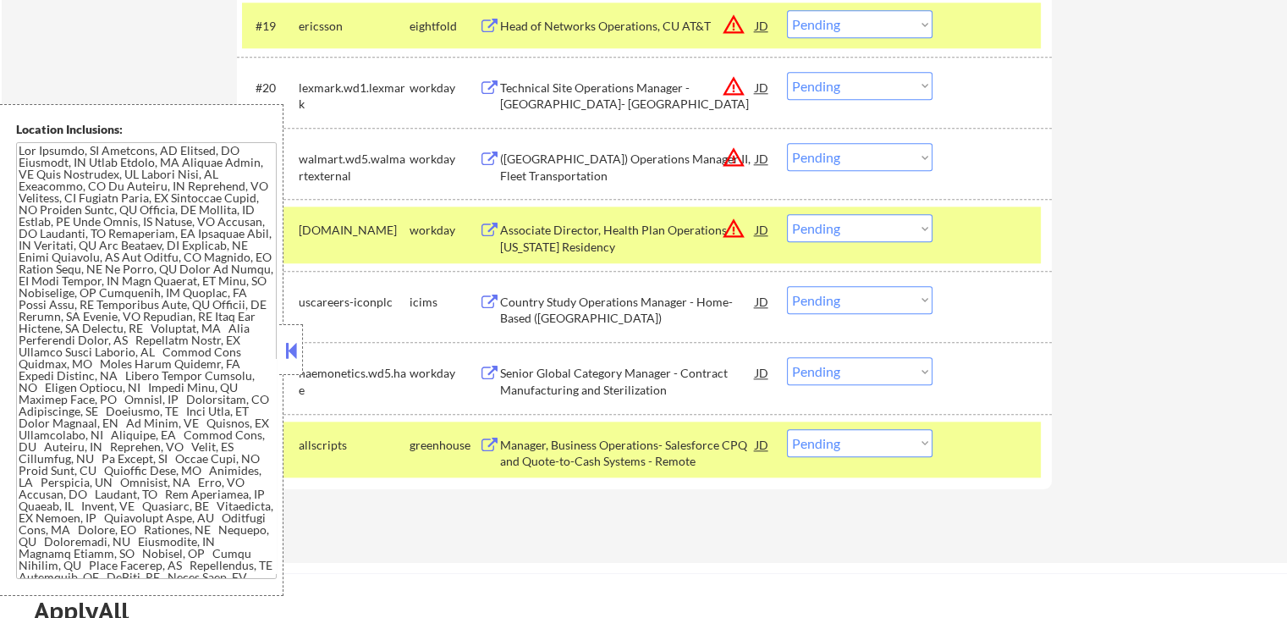
scroll to position [1361, 0]
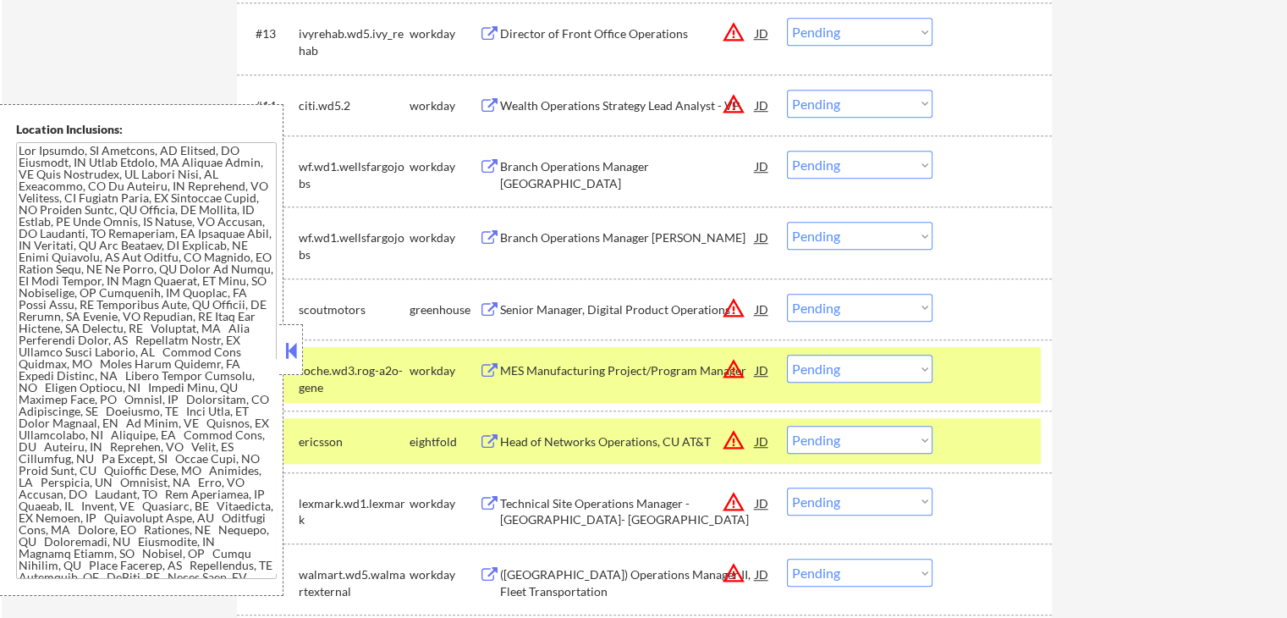
click at [825, 311] on select "Choose an option... Pending Applied Excluded (Questions) Excluded (Expired) Exc…" at bounding box center [860, 308] width 146 height 28
click at [787, 294] on select "Choose an option... Pending Applied Excluded (Questions) Excluded (Expired) Exc…" at bounding box center [860, 308] width 146 height 28
select select ""pending""
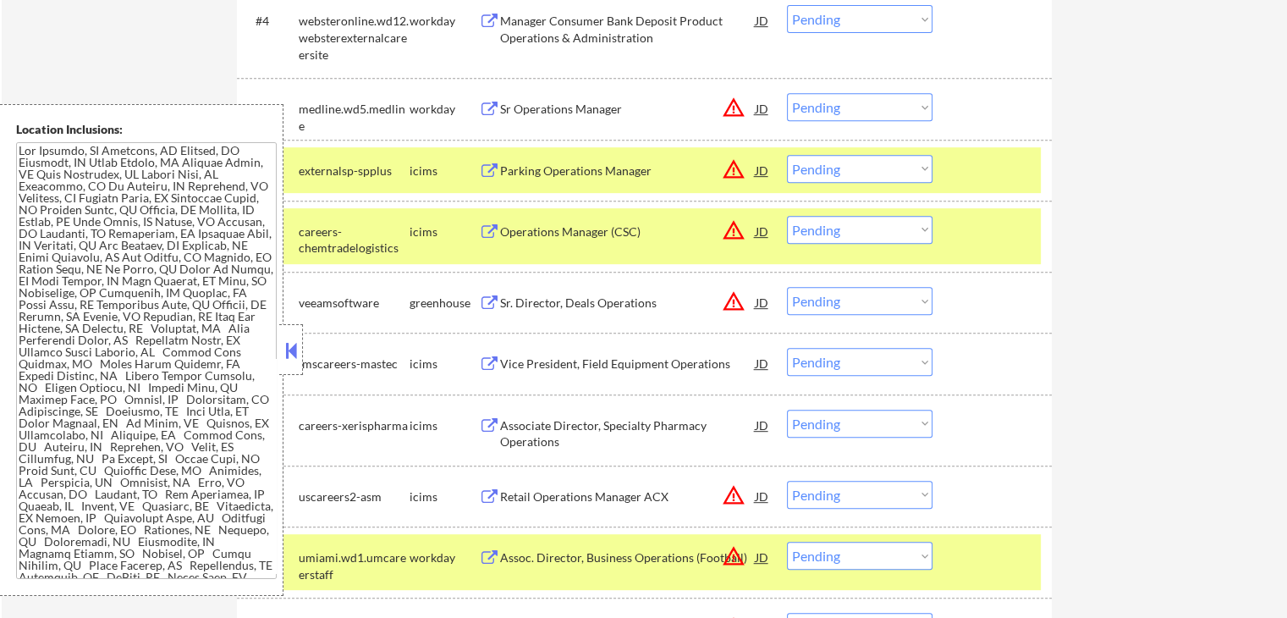
scroll to position [769, 0]
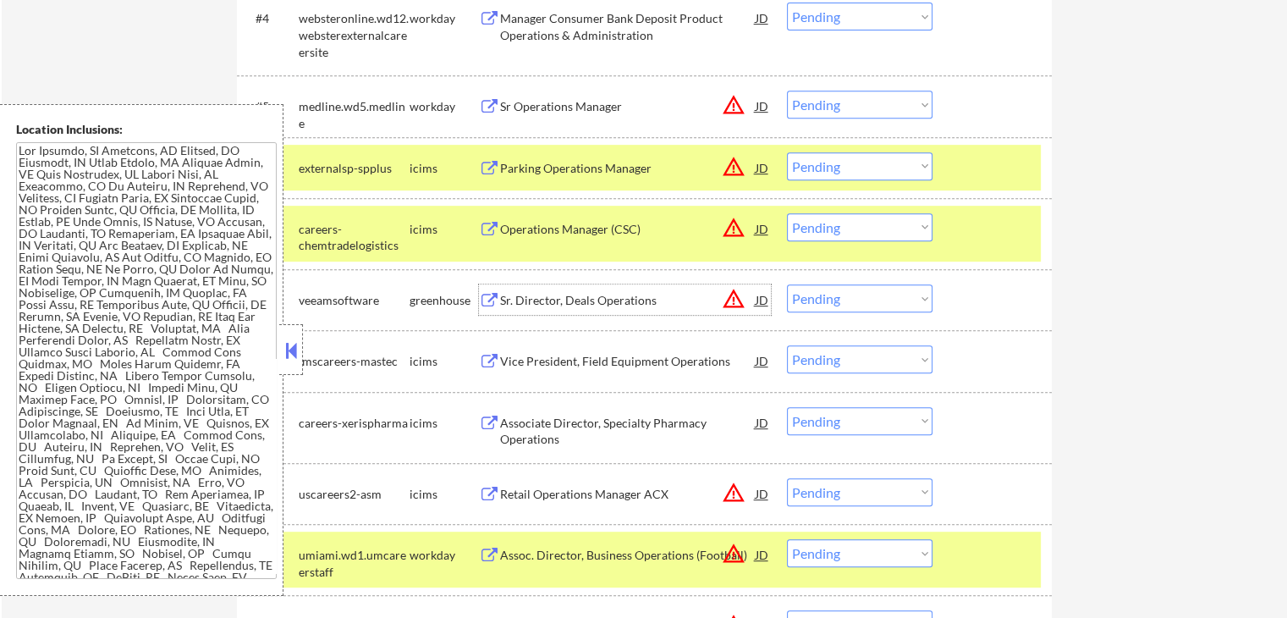
click at [548, 299] on div "Sr. Director, Deals Operations" at bounding box center [628, 300] width 256 height 17
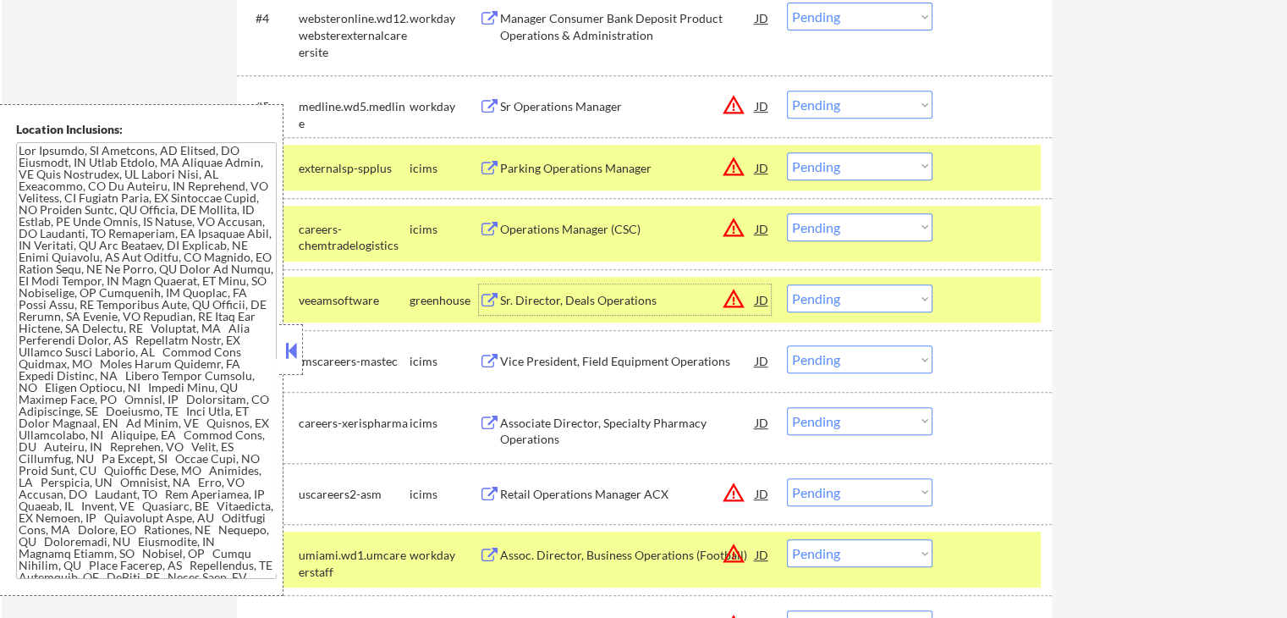
click at [826, 302] on select "Choose an option... Pending Applied Excluded (Questions) Excluded (Expired) Exc…" at bounding box center [860, 298] width 146 height 28
click at [787, 284] on select "Choose an option... Pending Applied Excluded (Questions) Excluded (Expired) Exc…" at bounding box center [860, 298] width 146 height 28
select select ""pending""
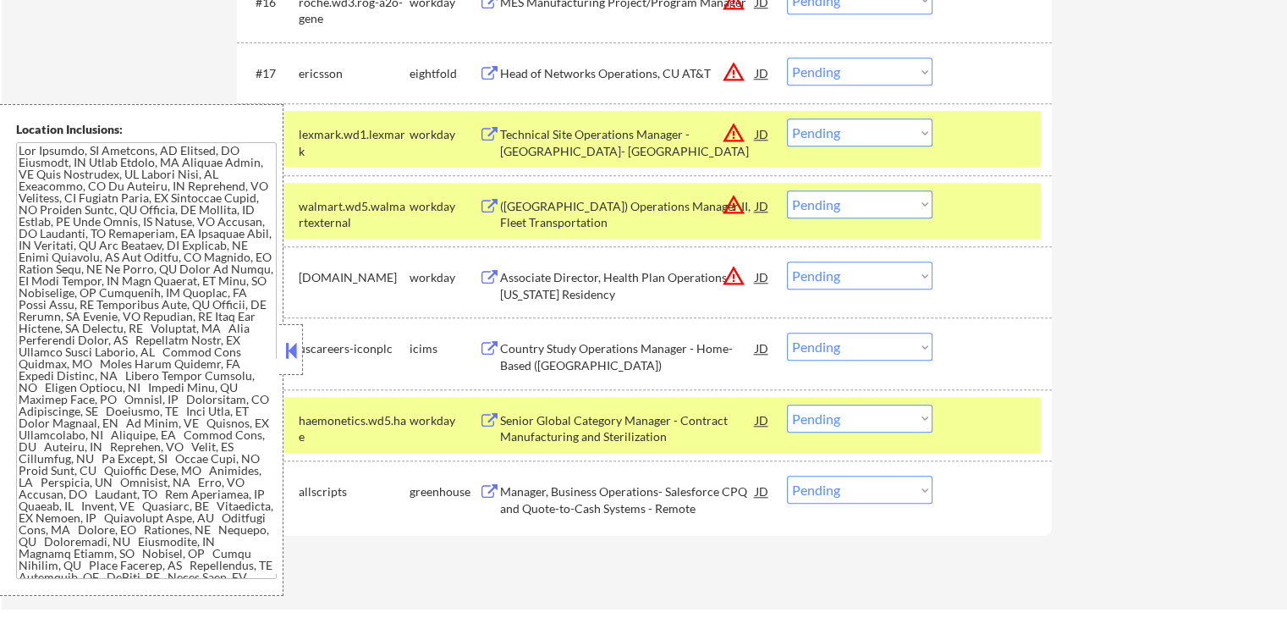
scroll to position [1700, 0]
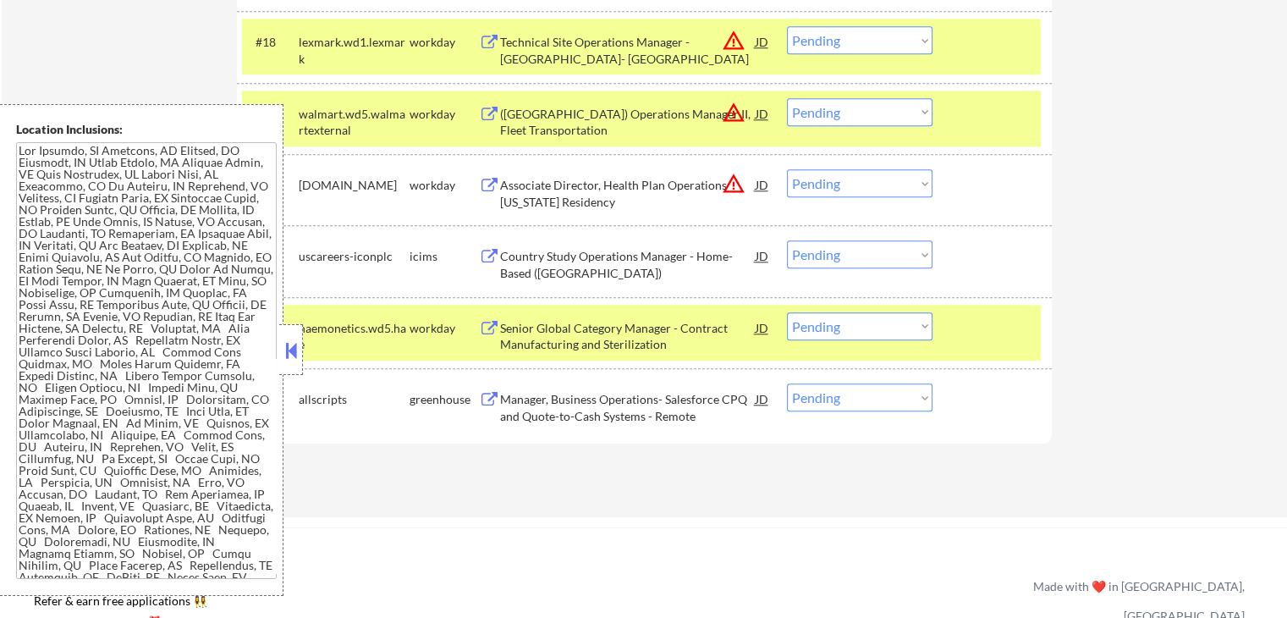
click at [602, 409] on div "Manager, Business Operations- Salesforce CPQ and Quote-to-Cash Systems - Remote" at bounding box center [628, 407] width 256 height 33
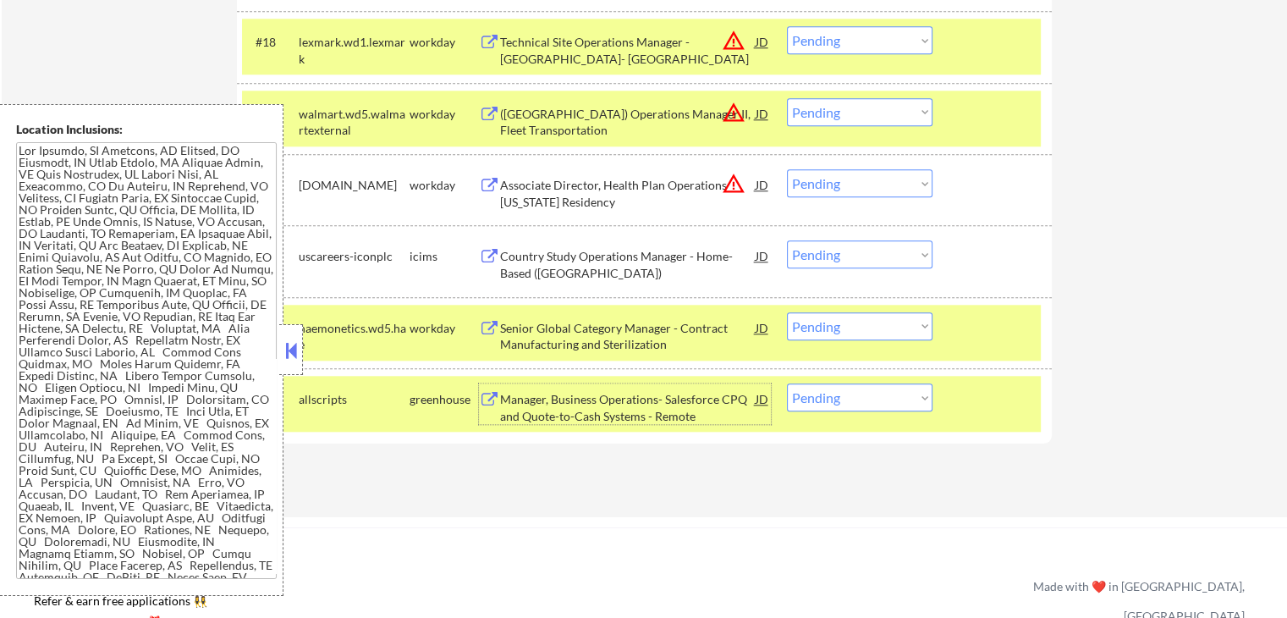
click at [853, 399] on select "Choose an option... Pending Applied Excluded (Questions) Excluded (Expired) Exc…" at bounding box center [860, 397] width 146 height 28
select select ""applied""
click at [787, 383] on select "Choose an option... Pending Applied Excluded (Questions) Excluded (Expired) Exc…" at bounding box center [860, 397] width 146 height 28
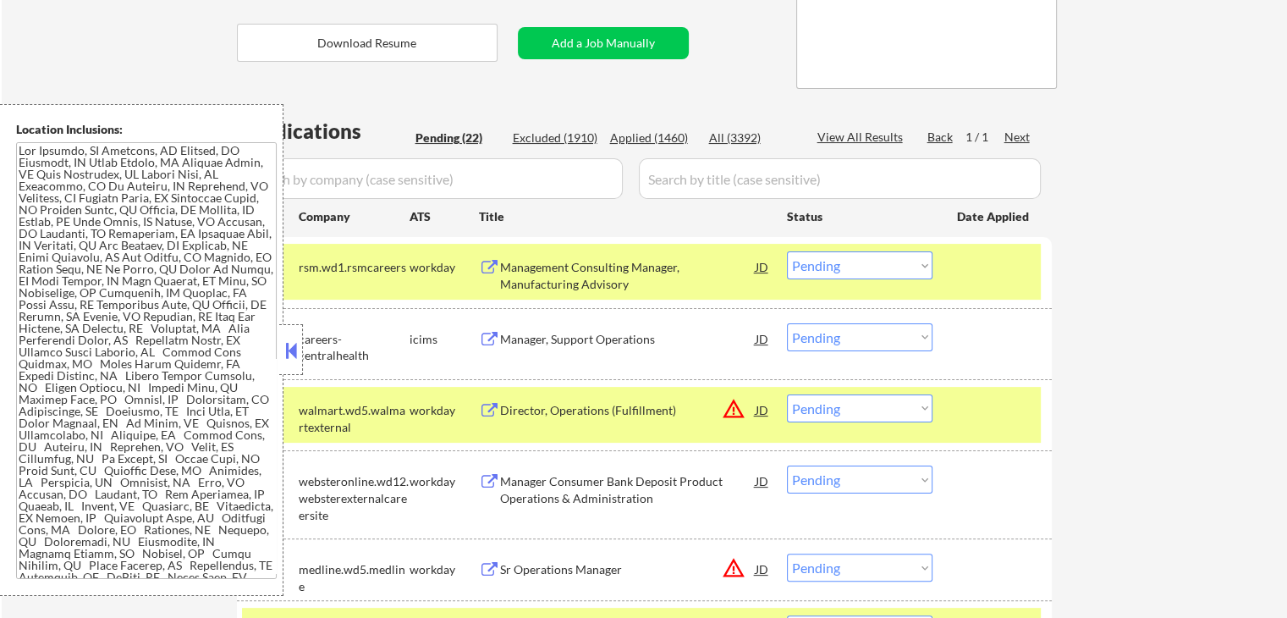
scroll to position [92, 0]
